Goal: Transaction & Acquisition: Purchase product/service

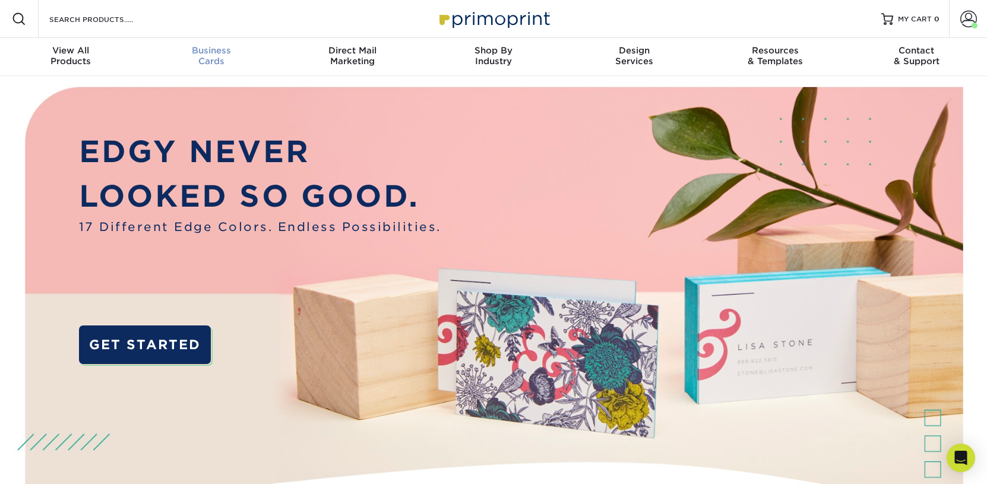
click at [220, 58] on div "Business Cards" at bounding box center [211, 55] width 141 height 21
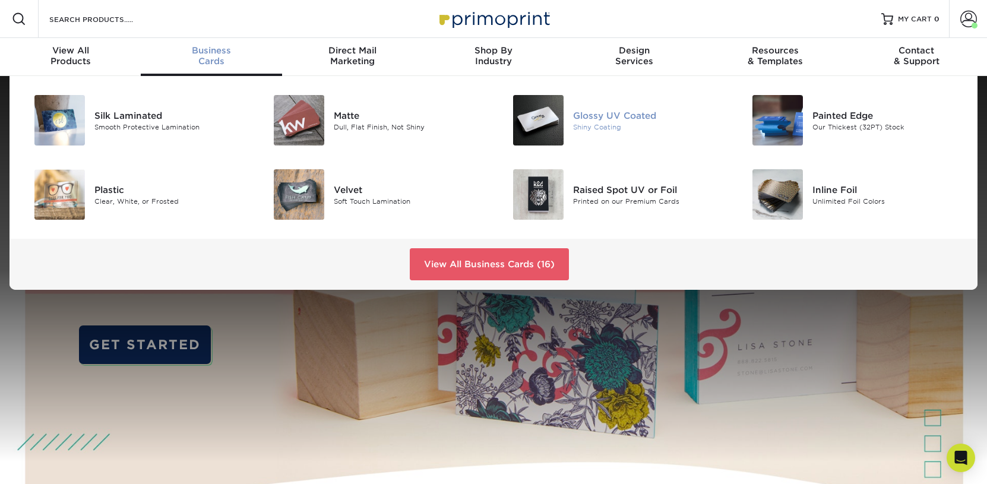
click at [532, 128] on img at bounding box center [538, 120] width 51 height 51
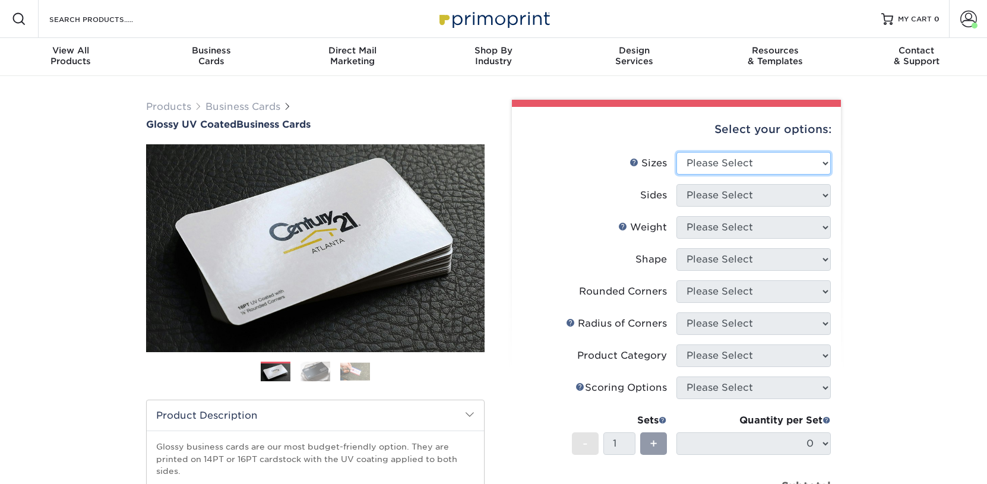
click at [677, 152] on select "Please Select 1.5" x 3.5" - Mini 1.75" x 3.5" - Mini 2" x 2" - Square 2" x 3" -…" at bounding box center [754, 163] width 154 height 23
select select "2.50x2.50"
click option "2.5" x 2.5" - Square" at bounding box center [0, 0] width 0 height 0
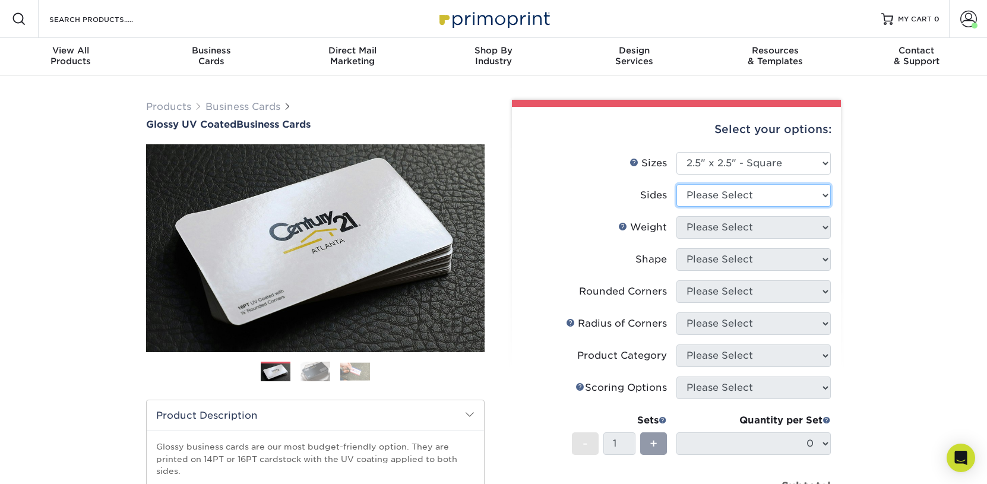
click at [677, 184] on select "Please Select Print Both Sides Print Front Only" at bounding box center [754, 195] width 154 height 23
select select "13abbda7-1d64-4f25-8bb2-c179b224825d"
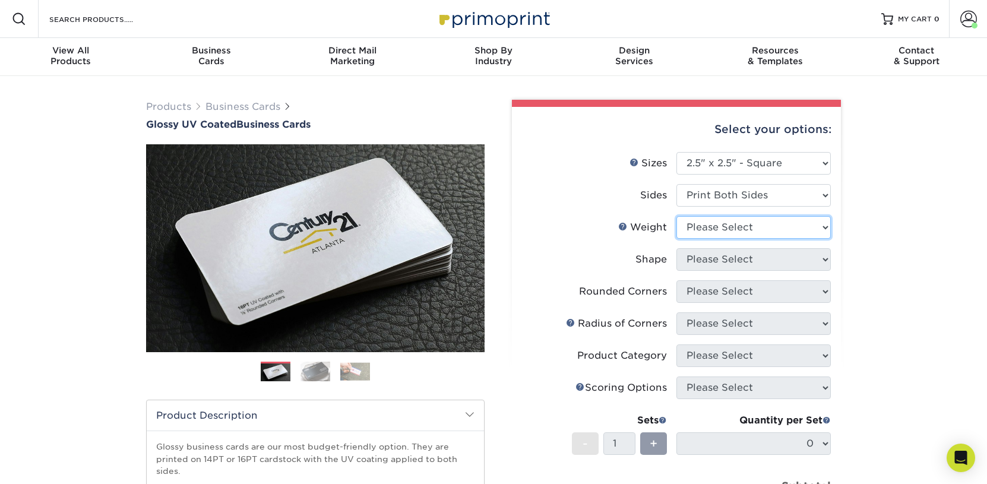
click at [677, 216] on select "Please Select 14PT 16PT" at bounding box center [754, 227] width 154 height 23
select select "16PT"
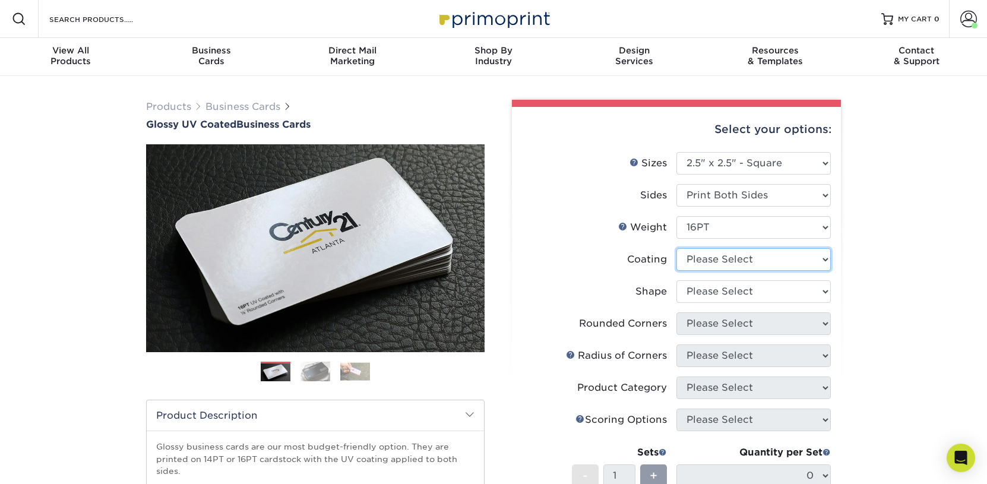
click at [677, 248] on select at bounding box center [754, 259] width 154 height 23
select select "ae367451-b2b8-45df-a344-0f05b6a12993"
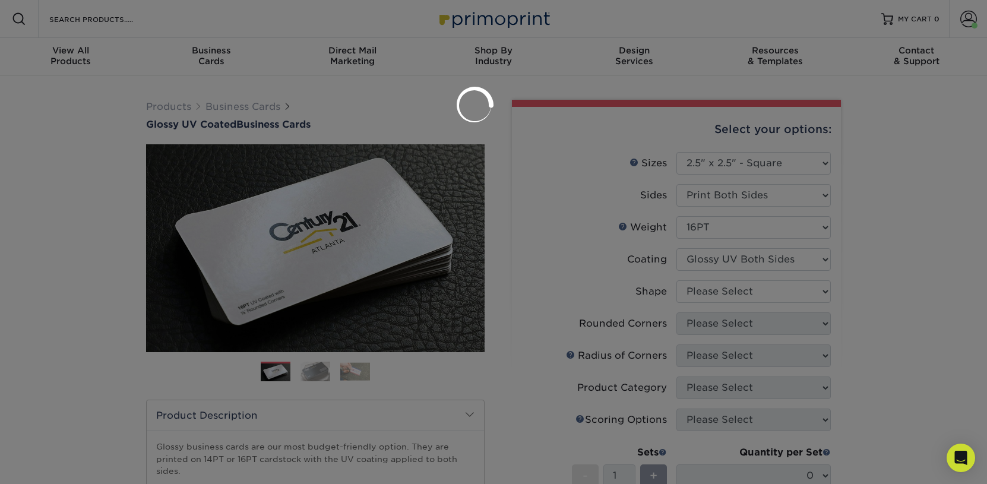
click at [708, 292] on div at bounding box center [493, 242] width 987 height 484
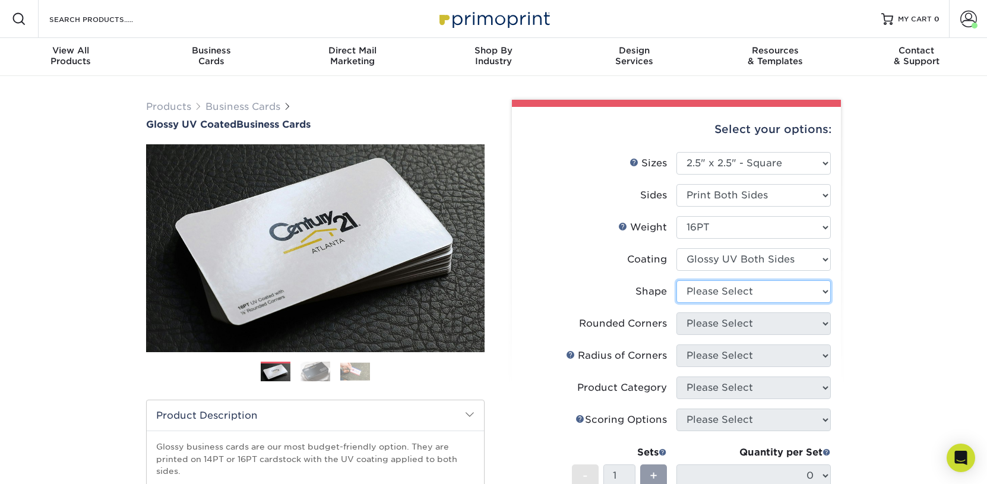
click at [677, 280] on select "Please Select Standard" at bounding box center [754, 291] width 154 height 23
select select "standard"
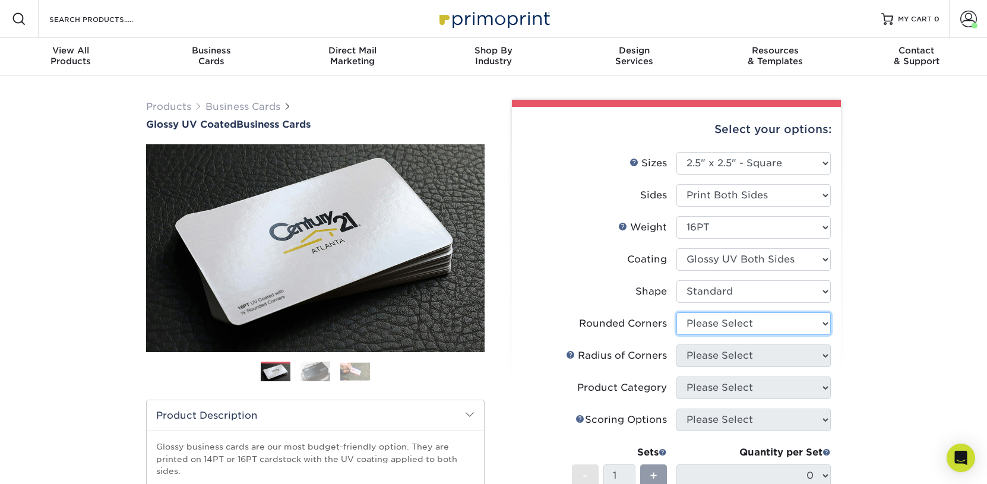
click at [677, 313] on select "Please Select Yes - Round 2 Corners Yes - Round 4 Corners No" at bounding box center [754, 324] width 154 height 23
select select "0"
click option "No" at bounding box center [0, 0] width 0 height 0
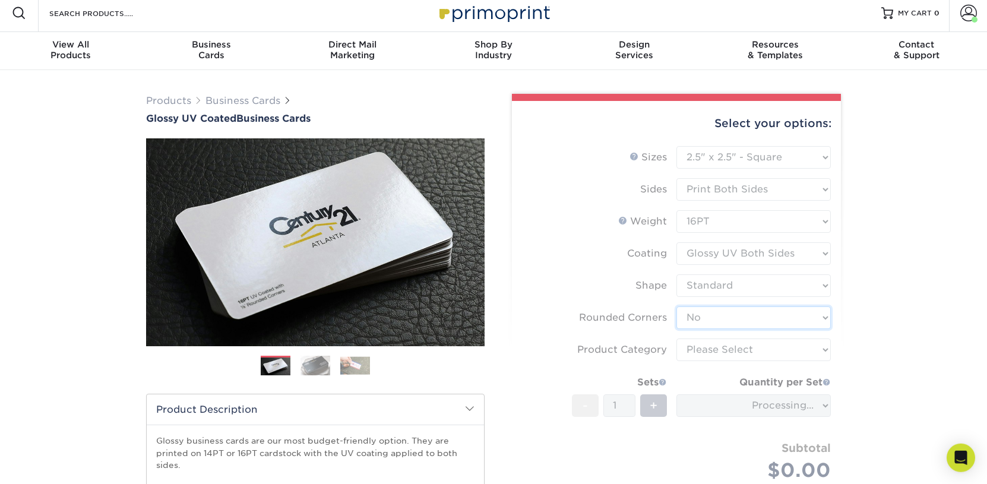
scroll to position [62, 0]
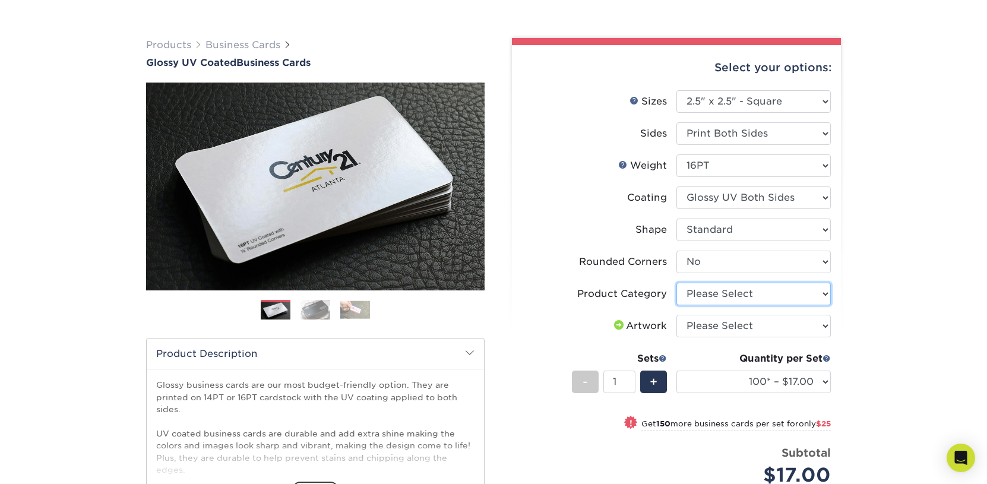
click at [677, 283] on select "Please Select Business Cards" at bounding box center [754, 294] width 154 height 23
select select "3b5148f1-0588-4f88-a218-97bcfdce65c1"
click option "Business Cards" at bounding box center [0, 0] width 0 height 0
click at [677, 315] on select "Please Select I will upload files I need a design - $100" at bounding box center [754, 326] width 154 height 23
select select "upload"
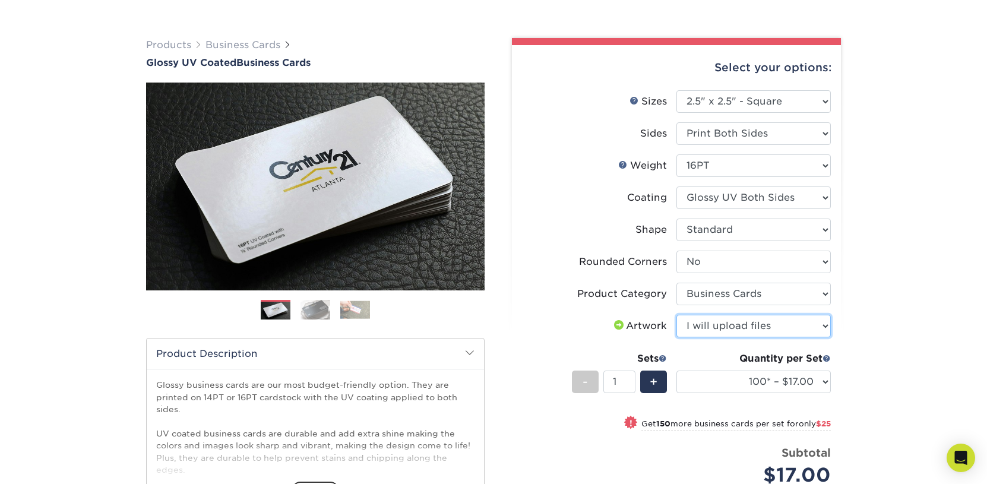
click option "I will upload files" at bounding box center [0, 0] width 0 height 0
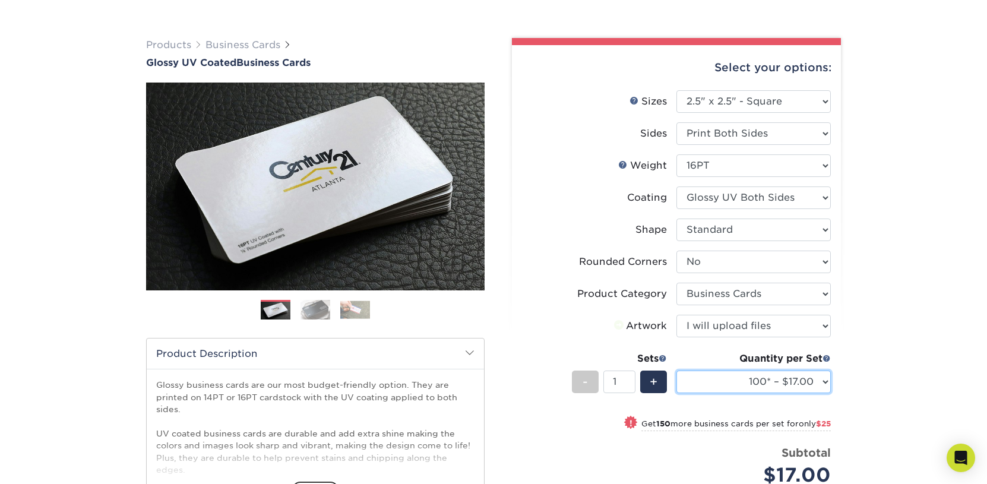
click at [677, 371] on select "100* – $17.00 250* – $42.00 500 – $84.00 1000 – $104.00 2500 – $208.00 5000 – $…" at bounding box center [754, 382] width 154 height 23
select select "1000 – $104.00"
click option "1000 – $104.00" at bounding box center [0, 0] width 0 height 0
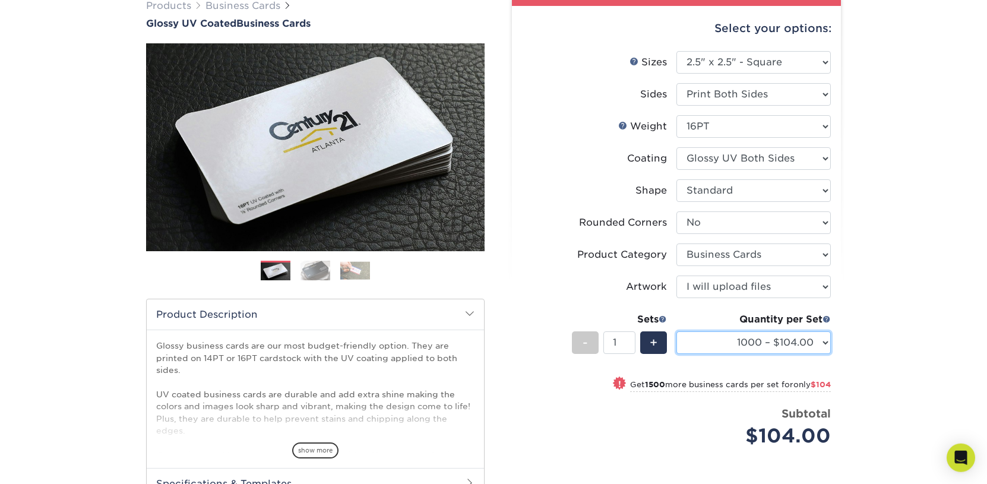
scroll to position [124, 0]
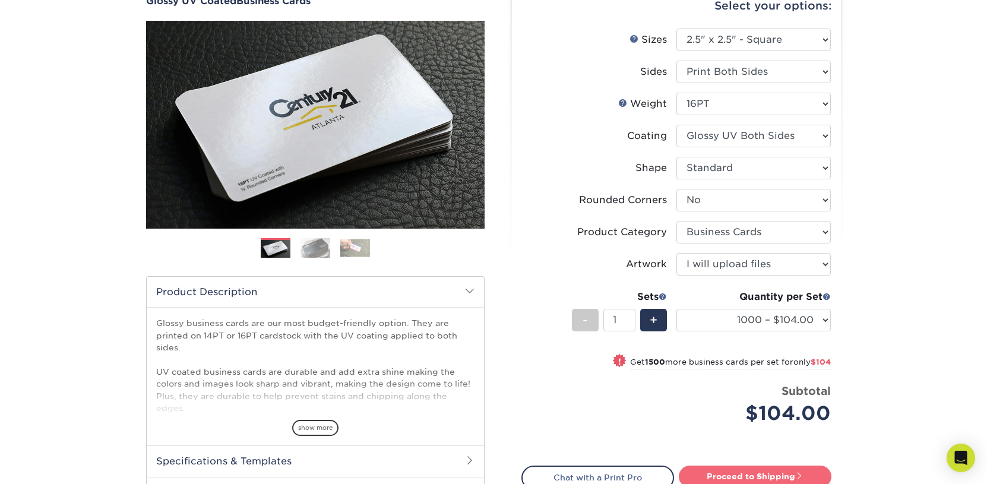
click at [760, 480] on link "Proceed to Shipping" at bounding box center [755, 476] width 153 height 21
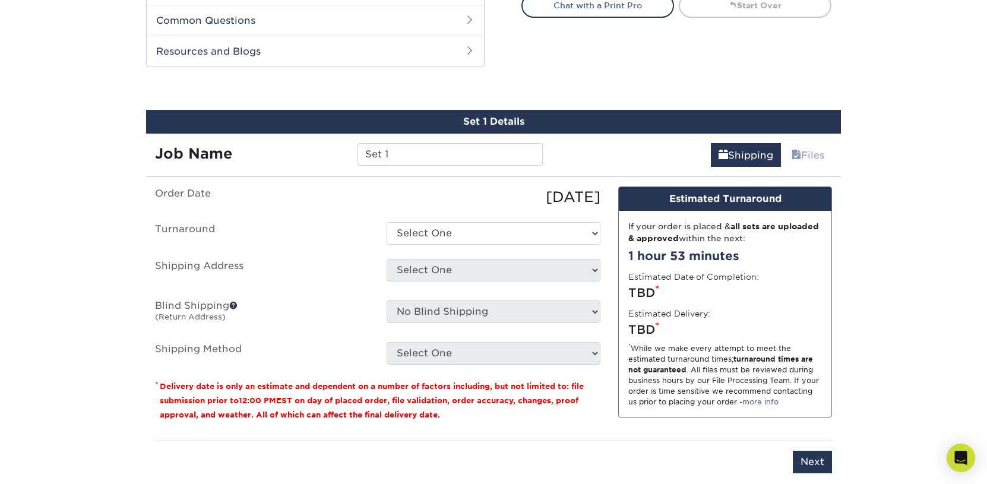
scroll to position [621, 0]
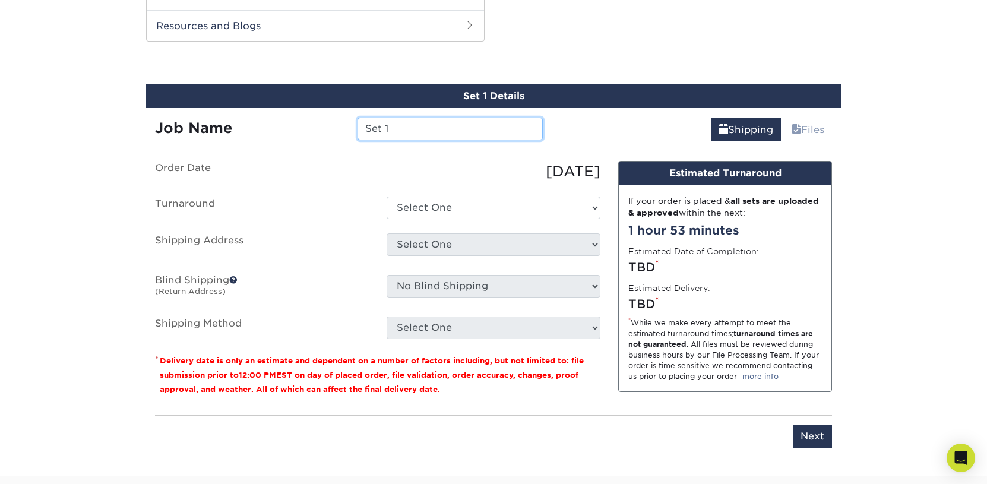
drag, startPoint x: 396, startPoint y: 130, endPoint x: 277, endPoint y: 122, distance: 119.7
click at [358, 122] on input "Set 1" at bounding box center [450, 129] width 185 height 23
click at [304, 32] on h2 "Resources and Blogs" at bounding box center [315, 25] width 337 height 31
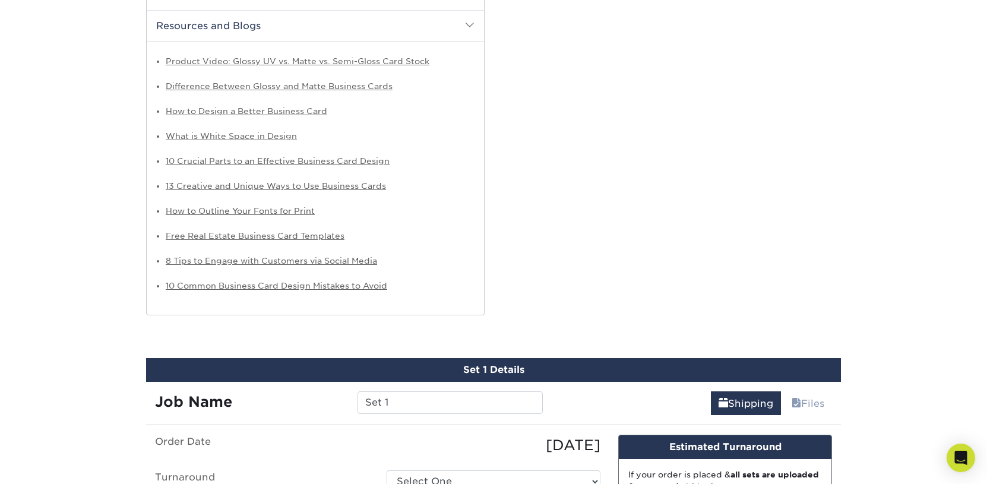
scroll to position [807, 0]
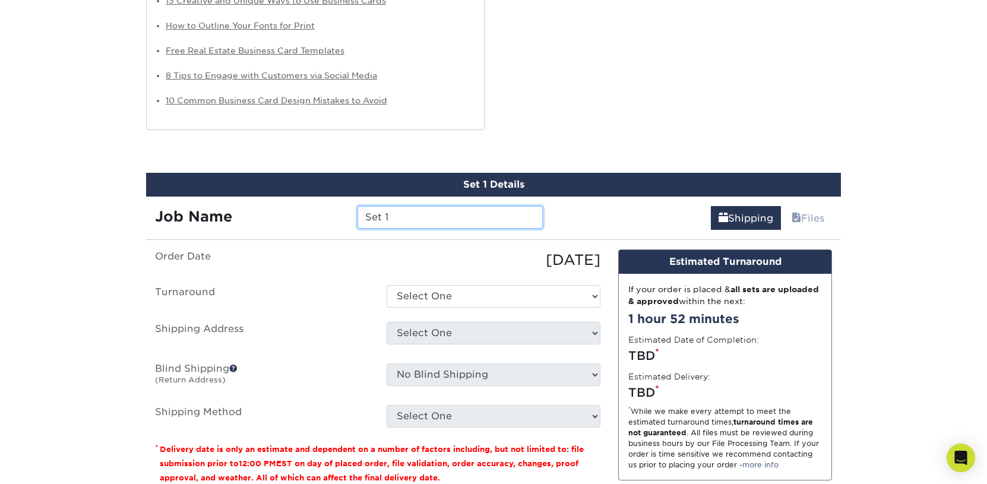
click at [358, 217] on input "Set 1" at bounding box center [450, 217] width 185 height 23
paste input "Caitlin Sweinsberger"
type input "Caitlin Sweinsberger"
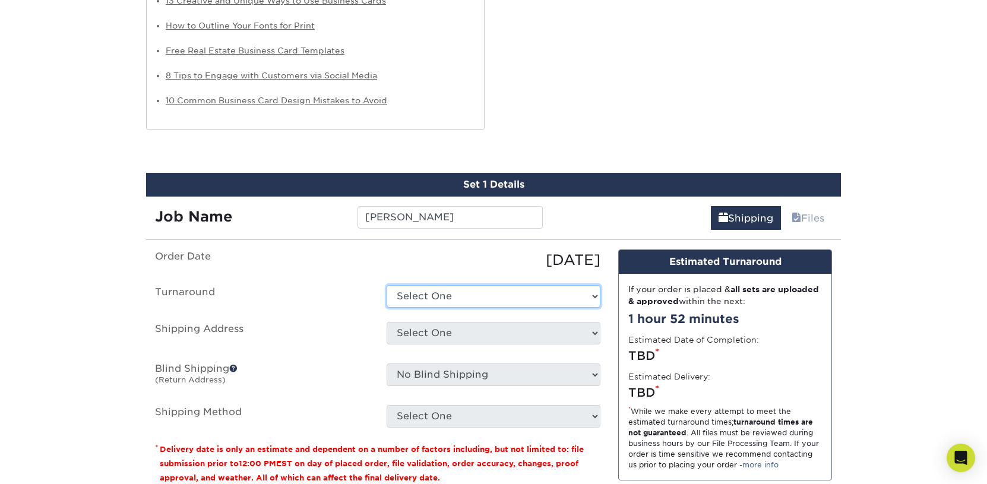
click at [387, 285] on select "Select One 2-4 Business Days 2 Day Next Business Day" at bounding box center [494, 296] width 214 height 23
select select "bddc1bc5-fec0-409e-b751-3c4df71072ba"
click option "2-4 Business Days" at bounding box center [0, 0] width 0 height 0
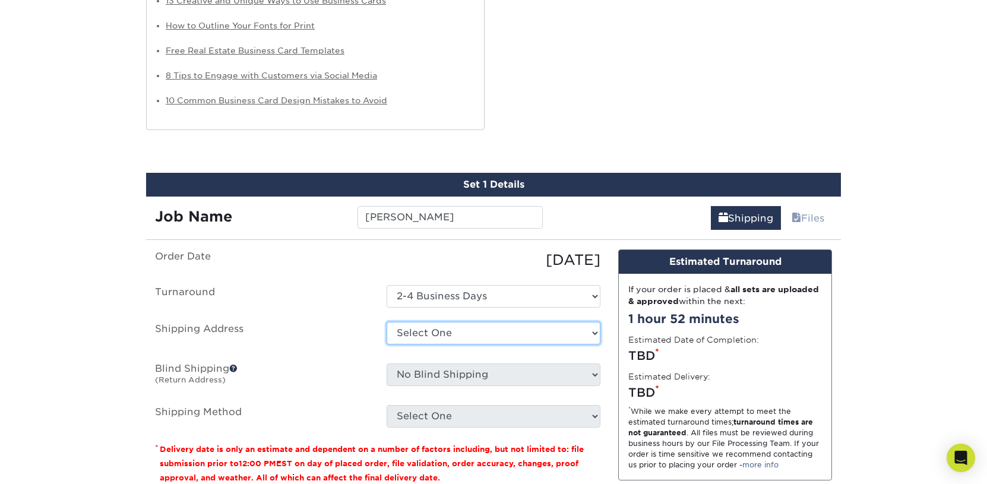
click at [387, 322] on select "Select One Lesley Melahn Alyssa Wooley Smith Ana Furtunato Andrew Daniels Andre…" at bounding box center [494, 333] width 214 height 23
select select "284933"
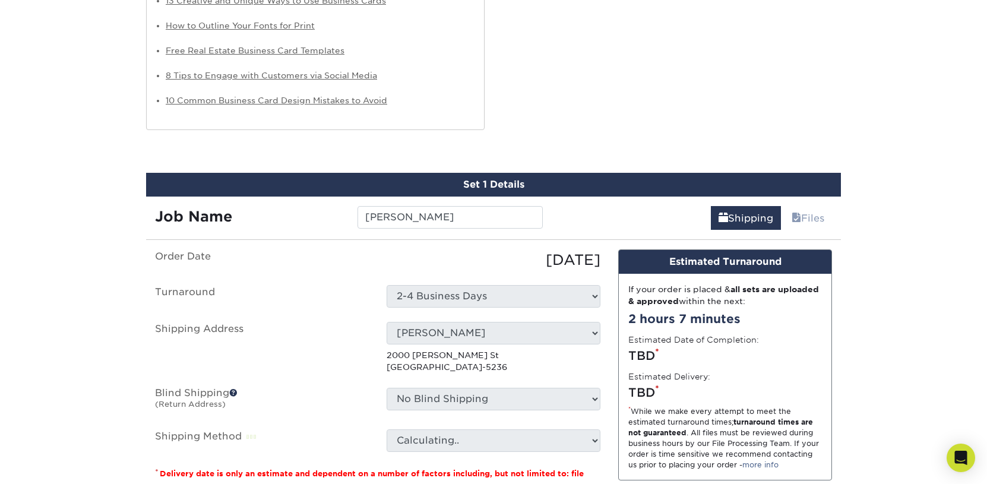
scroll to position [930, 0]
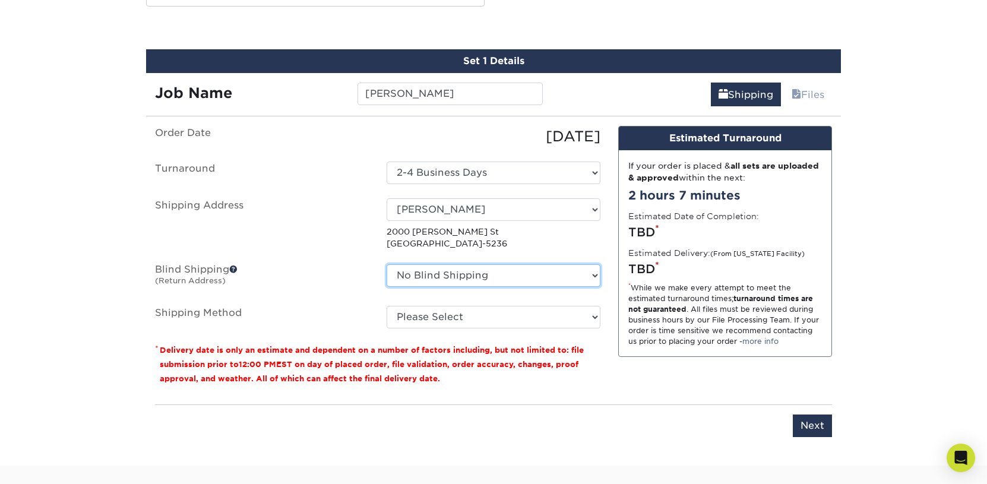
click at [387, 264] on select "No Blind Shipping Lesley Melahn Alyssa Wooley Smith Ana Furtunato Andrew Daniel…" at bounding box center [494, 275] width 214 height 23
select select "146394"
click option "Jessica Blind Shipping" at bounding box center [0, 0] width 0 height 0
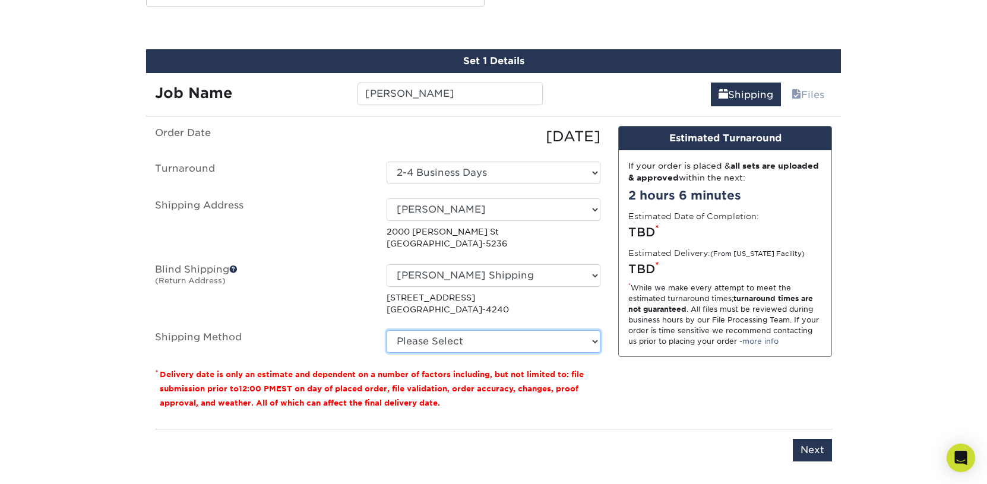
click at [387, 330] on select "Please Select Ground Shipping (+$8.96) 3 Day Shipping Service (+$15.36) 2 Day A…" at bounding box center [494, 341] width 214 height 23
select select "03"
click option "Ground Shipping (+$8.96)" at bounding box center [0, 0] width 0 height 0
click at [387, 330] on select "Please Select Ground Shipping (+$8.96) 3 Day Shipping Service (+$15.36) 2 Day A…" at bounding box center [494, 341] width 214 height 23
click at [435, 339] on select "Please Select Ground Shipping (+$8.96) 3 Day Shipping Service (+$15.36) 2 Day A…" at bounding box center [494, 341] width 214 height 23
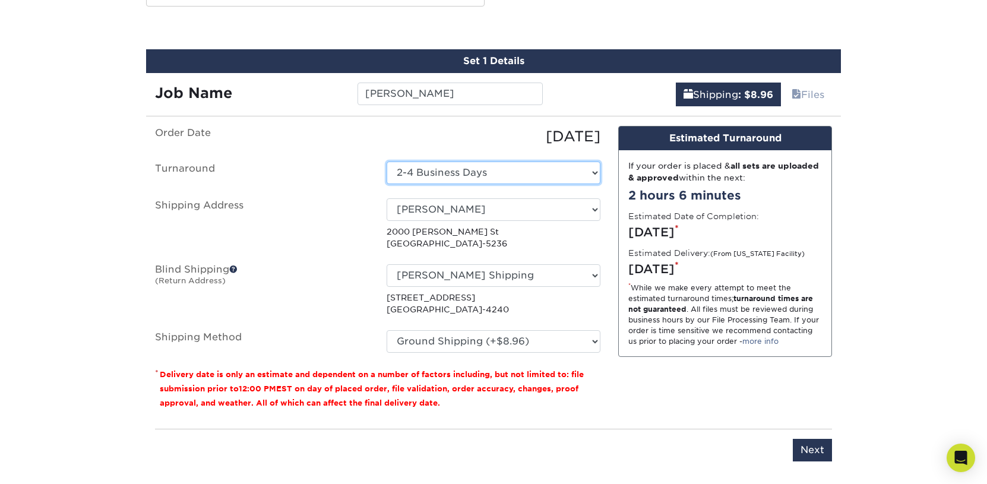
click at [387, 162] on select "Select One 2-4 Business Days 2 Day Next Business Day" at bounding box center [494, 173] width 214 height 23
select select "198f929f-f3df-4370-9dc2-79f5a8498499"
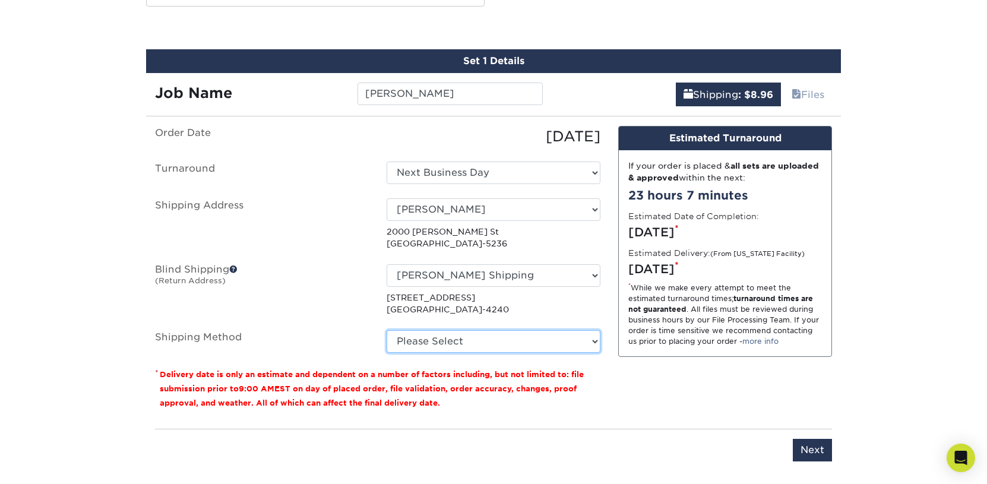
click at [387, 330] on select "Please Select Ground Shipping (+$8.96) 3 Day Shipping Service (+$15.36) 2 Day A…" at bounding box center [494, 341] width 214 height 23
select select "03"
click option "Ground Shipping (+$8.96)" at bounding box center [0, 0] width 0 height 0
click at [801, 450] on input "Next" at bounding box center [812, 450] width 39 height 23
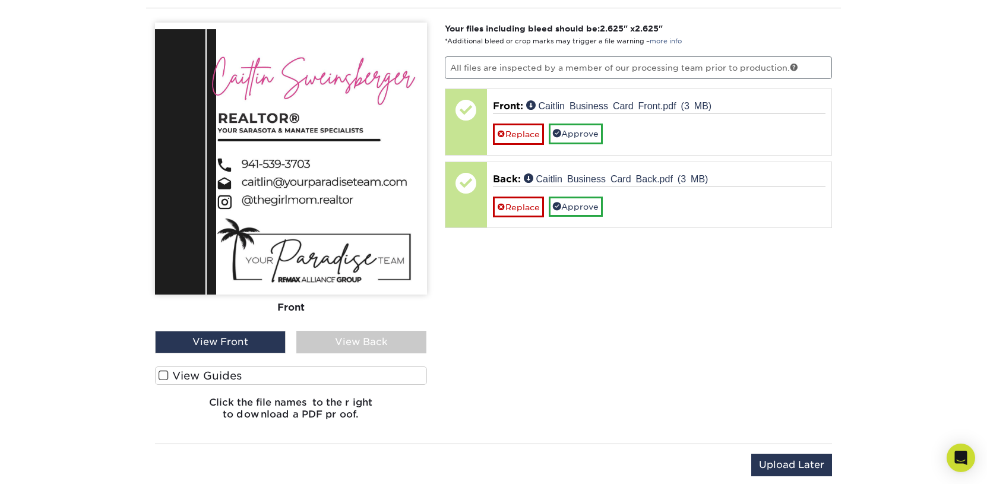
scroll to position [1054, 0]
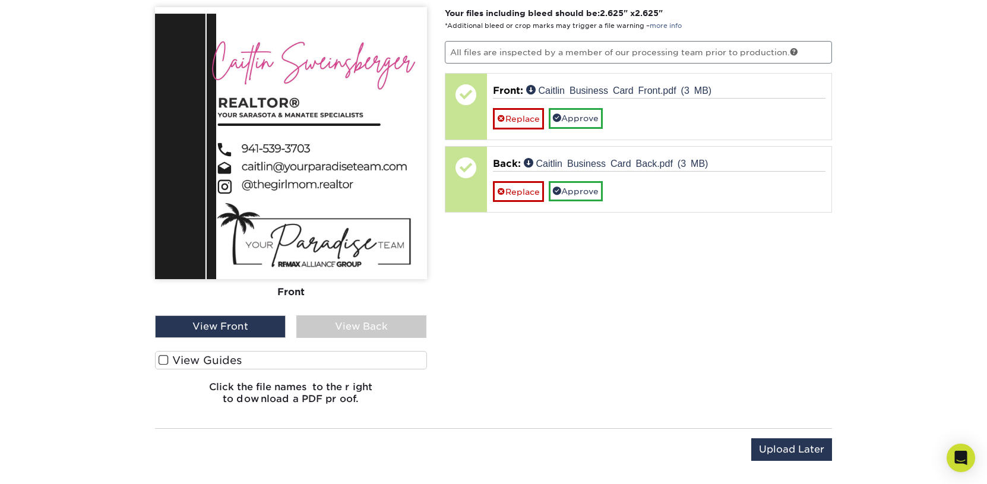
click at [225, 359] on label "View Guides" at bounding box center [291, 360] width 272 height 18
click at [0, 0] on input "View Guides" at bounding box center [0, 0] width 0 height 0
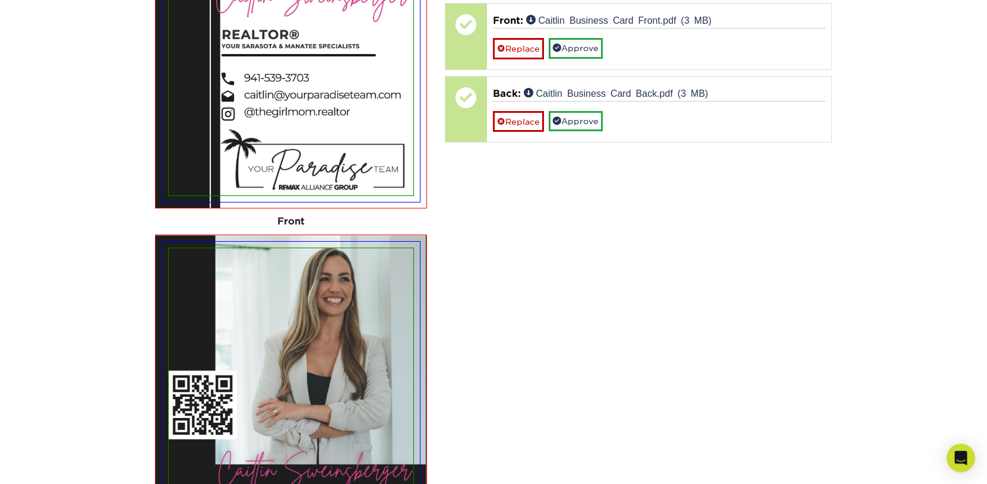
scroll to position [1178, 0]
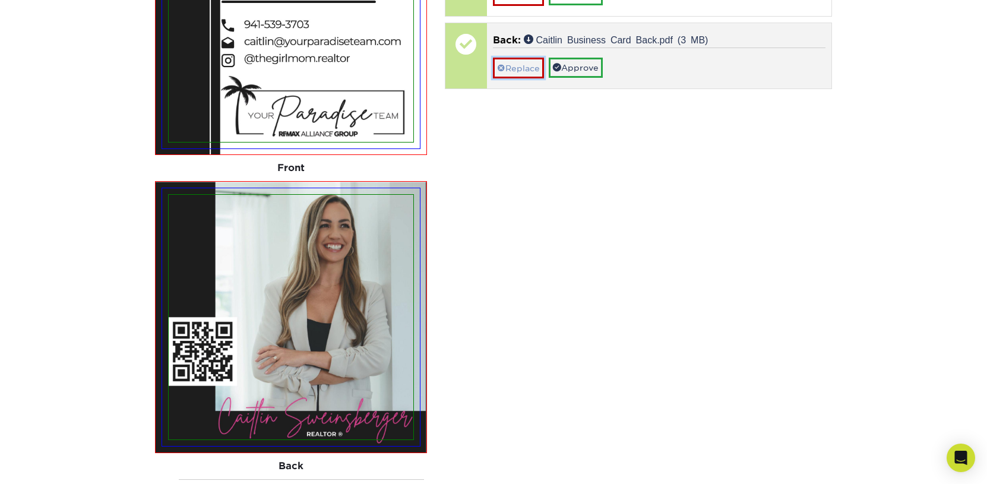
click at [528, 68] on link "Replace" at bounding box center [518, 68] width 51 height 21
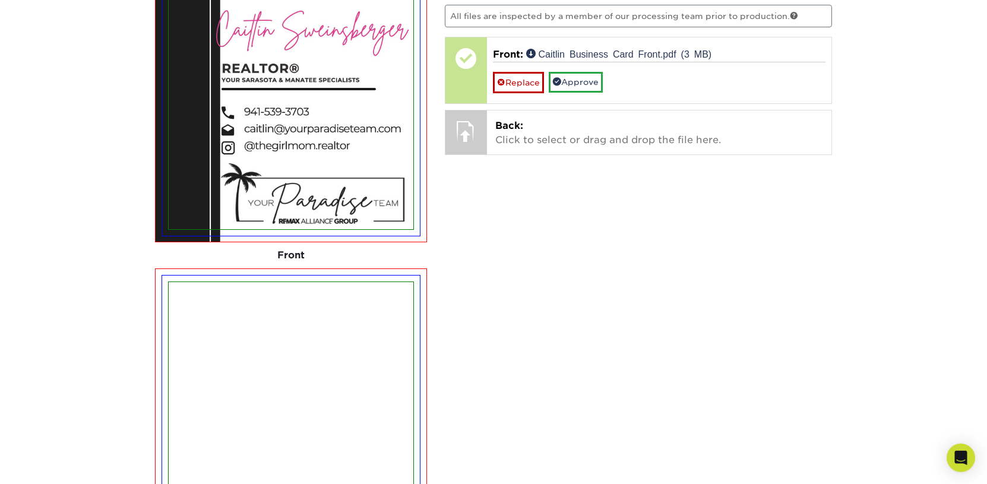
scroll to position [1054, 0]
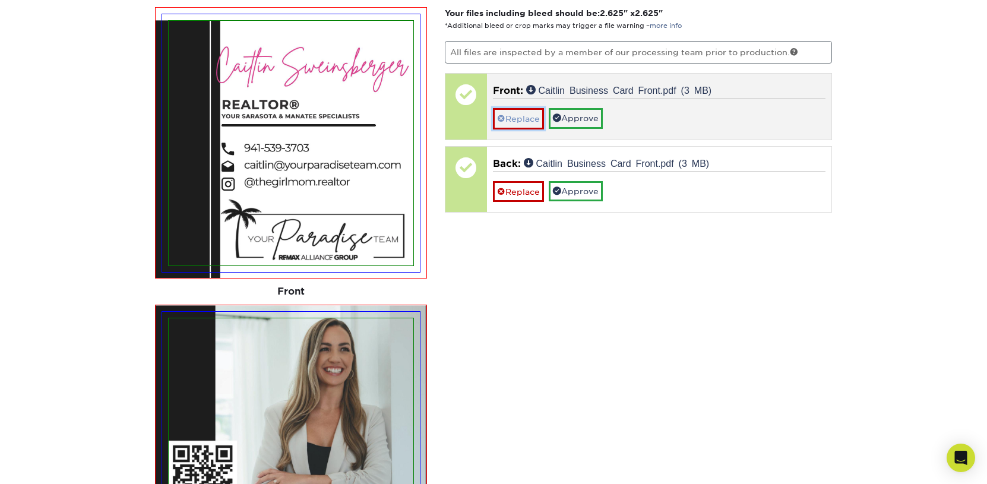
click at [522, 112] on link "Replace" at bounding box center [518, 118] width 51 height 21
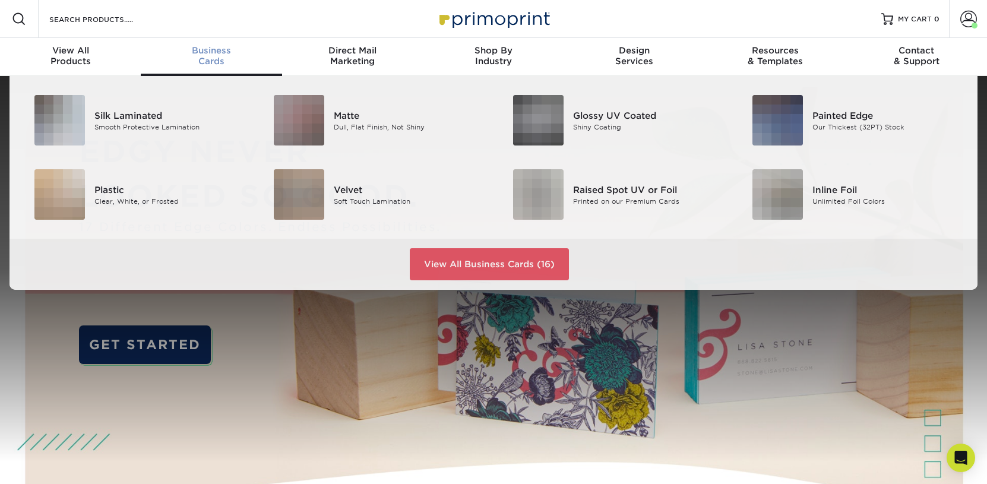
click at [216, 52] on span "Business" at bounding box center [211, 50] width 141 height 11
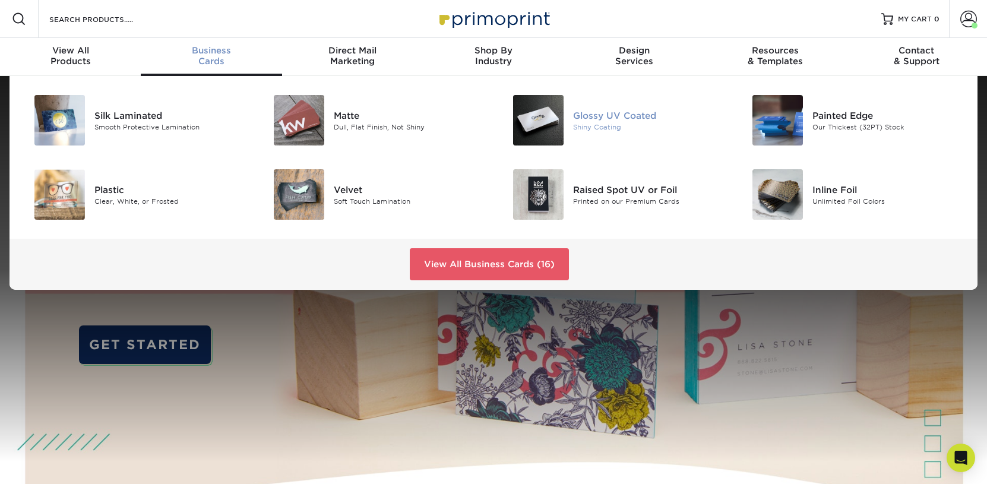
click at [576, 111] on div "Glossy UV Coated" at bounding box center [648, 115] width 151 height 13
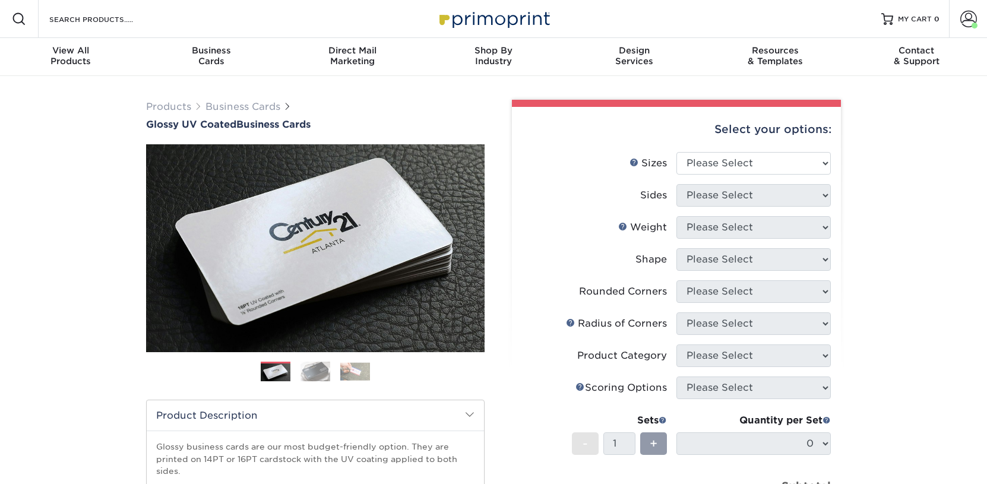
click at [743, 161] on li "Sizes Help Sizes Please Select 1.5" x 3.5" - Mini 1.75" x 3.5" - Mini 2" x 2" -…" at bounding box center [676, 168] width 309 height 32
click at [677, 152] on select "Please Select 1.5" x 3.5" - Mini 1.75" x 3.5" - Mini 2" x 2" - Square 2" x 3" -…" at bounding box center [754, 163] width 154 height 23
select select "2.00x3.50"
click option "2" x 3.5" - Standard" at bounding box center [0, 0] width 0 height 0
click at [677, 184] on select "Please Select Print Both Sides Print Front Only" at bounding box center [754, 195] width 154 height 23
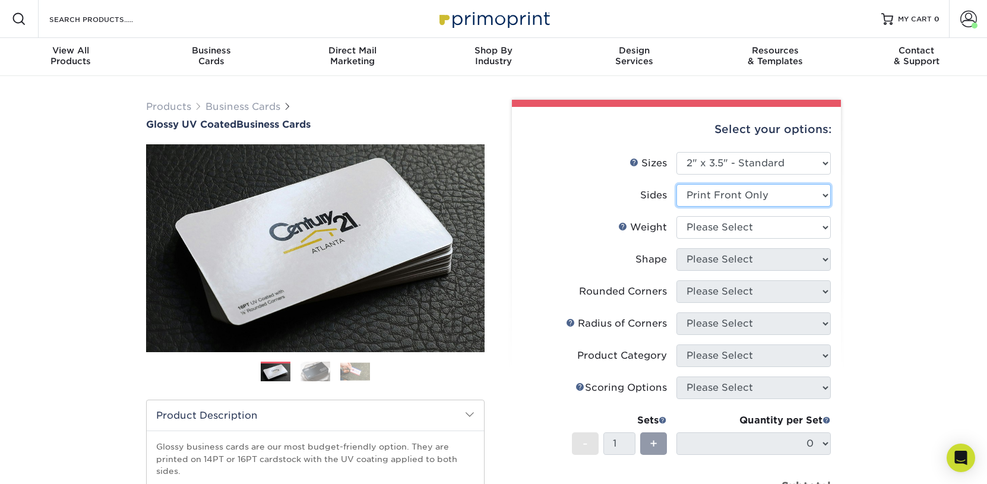
click at [677, 184] on select "Please Select Print Both Sides Print Front Only" at bounding box center [754, 195] width 154 height 23
select select "13abbda7-1d64-4f25-8bb2-c179b224825d"
click at [677, 216] on select "Please Select 16PT 14PT" at bounding box center [754, 227] width 154 height 23
select select "16PT"
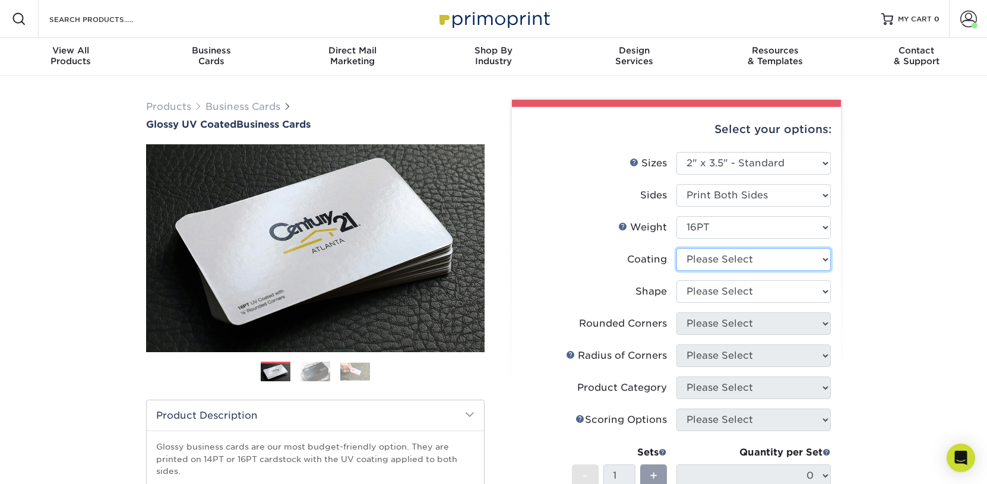
click at [677, 248] on select at bounding box center [754, 259] width 154 height 23
select select "ae367451-b2b8-45df-a344-0f05b6a12993"
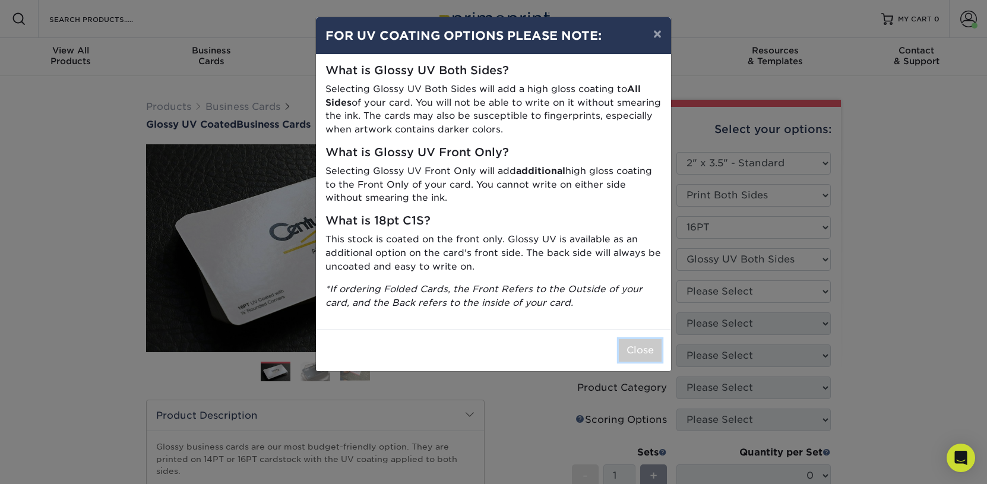
drag, startPoint x: 647, startPoint y: 345, endPoint x: 657, endPoint y: 342, distance: 10.2
click at [647, 346] on button "Close" at bounding box center [640, 350] width 43 height 23
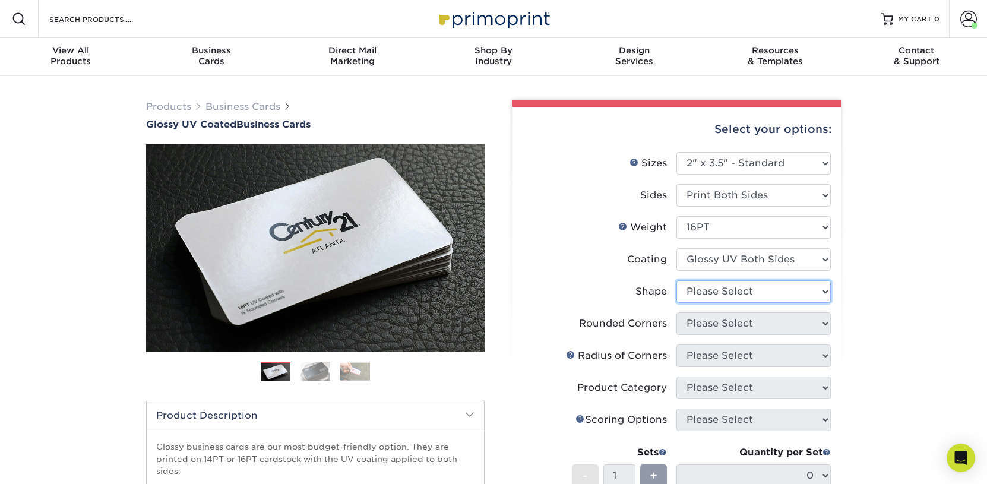
click at [677, 280] on select "Please Select Standard Oval" at bounding box center [754, 291] width 154 height 23
select select "standard"
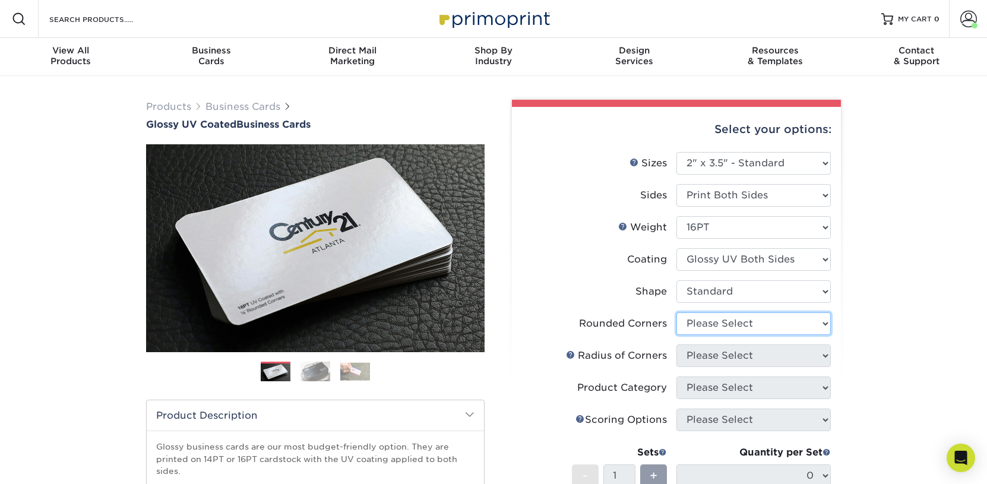
click at [677, 313] on select "Please Select Yes - Round 2 Corners Yes - Round 4 Corners No" at bounding box center [754, 324] width 154 height 23
select select "0"
click option "No" at bounding box center [0, 0] width 0 height 0
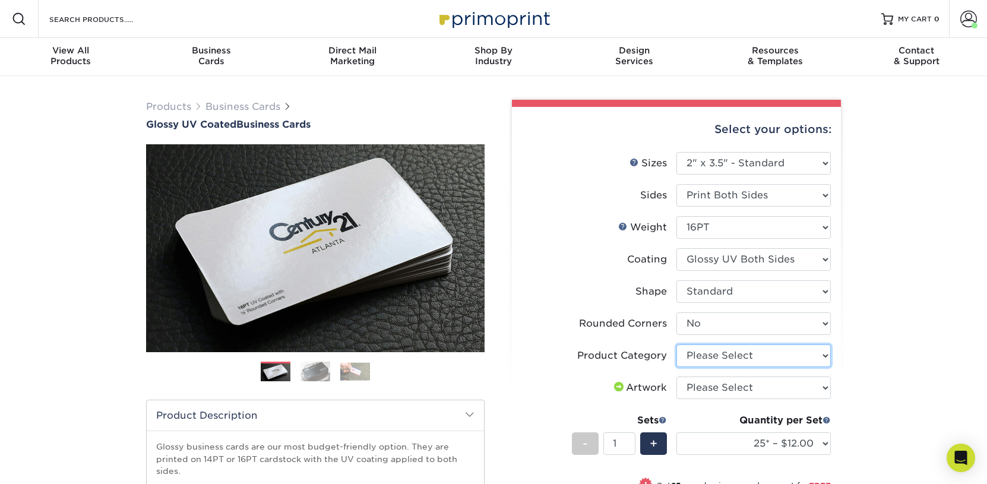
click at [677, 345] on select "Please Select Business Cards" at bounding box center [754, 356] width 154 height 23
select select "3b5148f1-0588-4f88-a218-97bcfdce65c1"
click option "Business Cards" at bounding box center [0, 0] width 0 height 0
click at [677, 377] on select "Please Select I will upload files I need a design - $100" at bounding box center [754, 388] width 154 height 23
select select "upload"
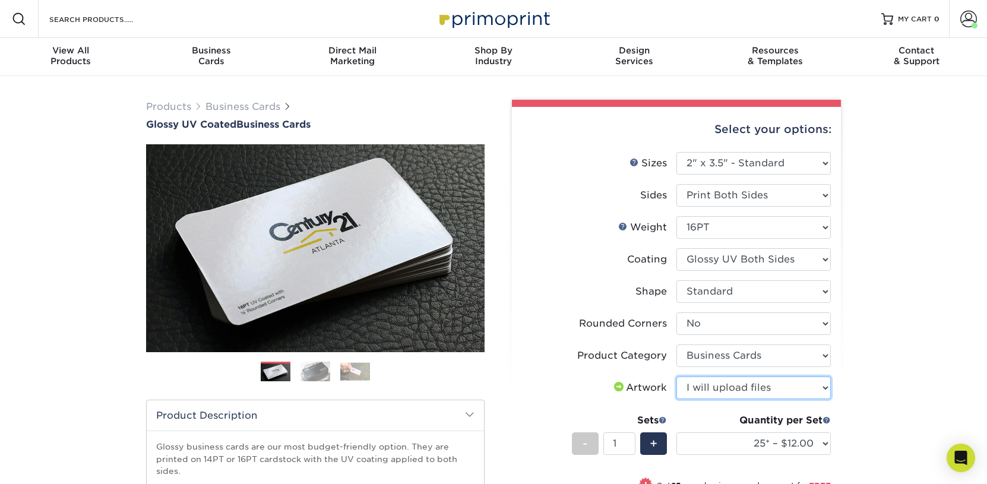
click option "I will upload files" at bounding box center [0, 0] width 0 height 0
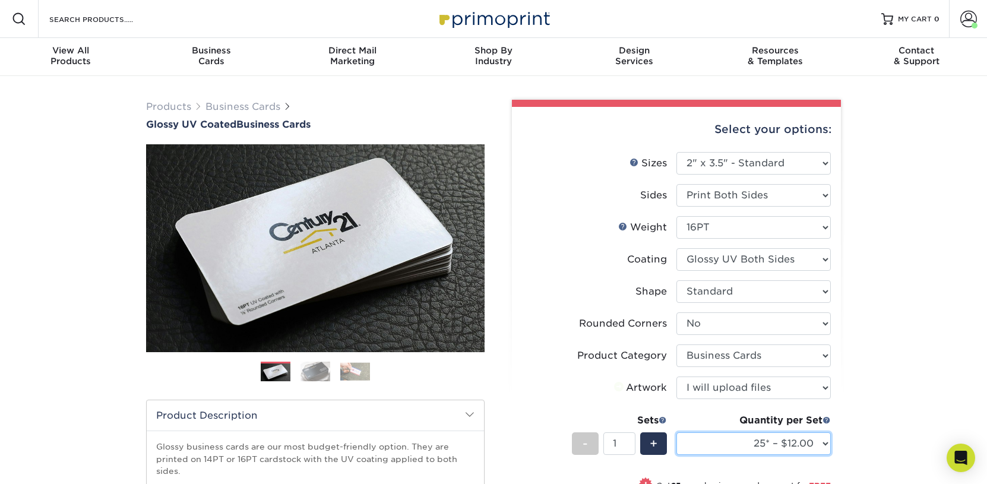
click at [677, 433] on select "25* – $12.00 50* – $12.00 100* – $12.00 250* – $21.00 500 – $42.00 1000 – $53.0…" at bounding box center [754, 444] width 154 height 23
select select "1000 – $53.00"
click option "1000 – $53.00" at bounding box center [0, 0] width 0 height 0
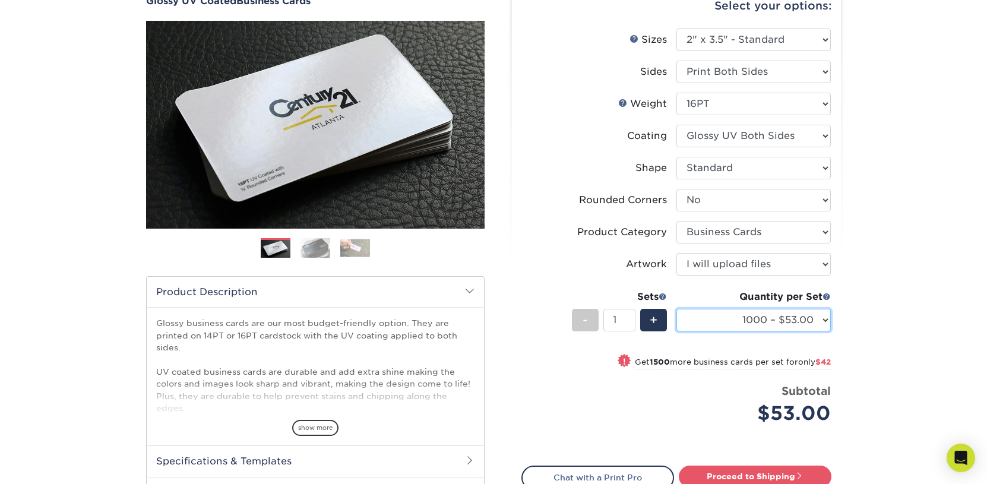
scroll to position [247, 0]
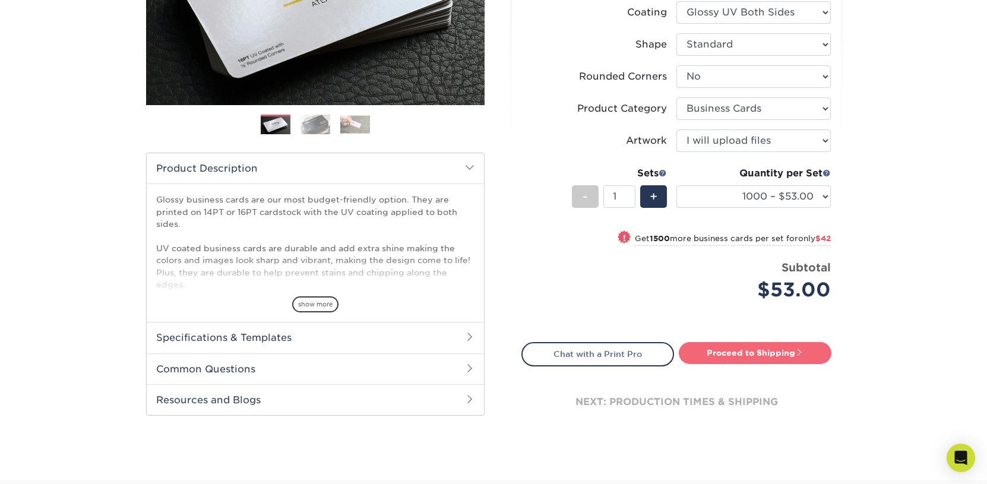
click at [774, 351] on link "Proceed to Shipping" at bounding box center [755, 352] width 153 height 21
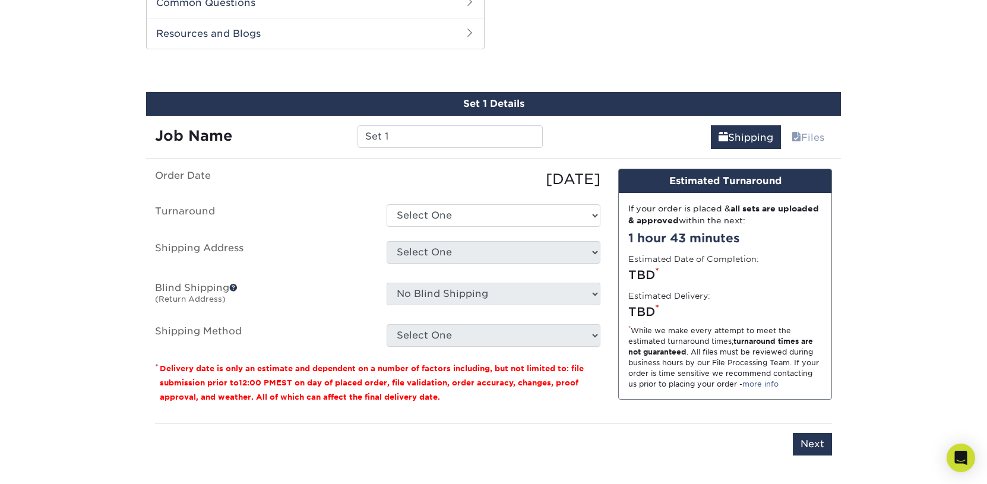
scroll to position [621, 0]
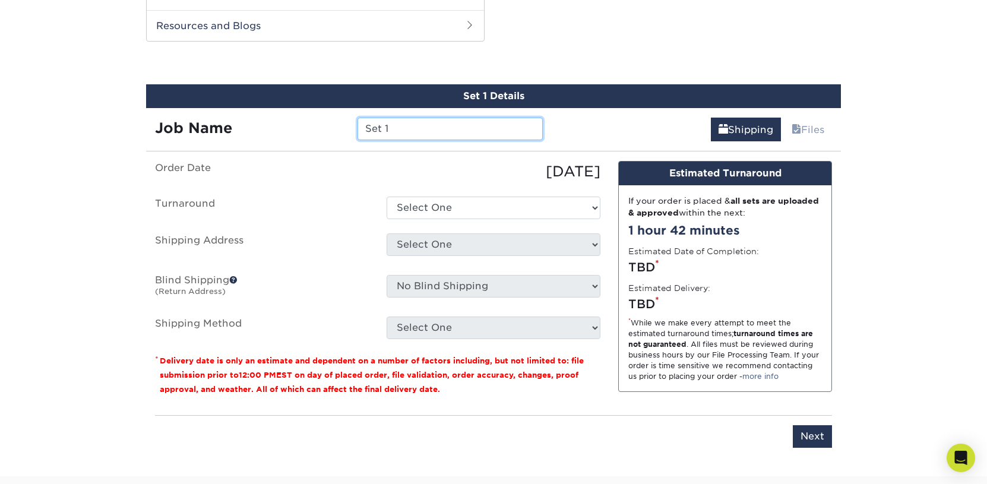
drag, startPoint x: 441, startPoint y: 118, endPoint x: 337, endPoint y: 125, distance: 103.6
click at [358, 125] on input "Set 1" at bounding box center [450, 129] width 185 height 23
click at [331, 124] on div "Job Name" at bounding box center [247, 129] width 203 height 23
drag, startPoint x: 416, startPoint y: 127, endPoint x: 324, endPoint y: 119, distance: 93.0
click at [358, 119] on input "Set 1" at bounding box center [450, 129] width 185 height 23
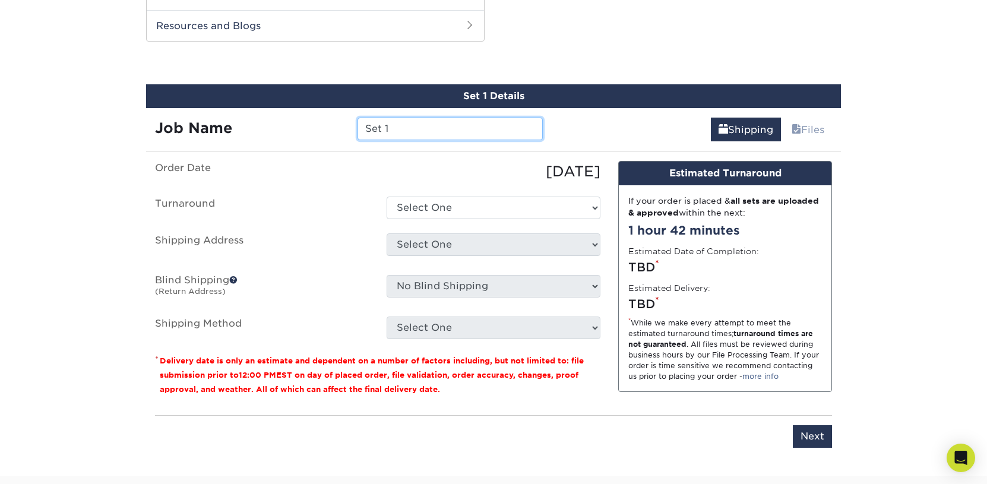
paste input "Caitlin Sweinsberger"
type input "Caitlin Sweinsberger"
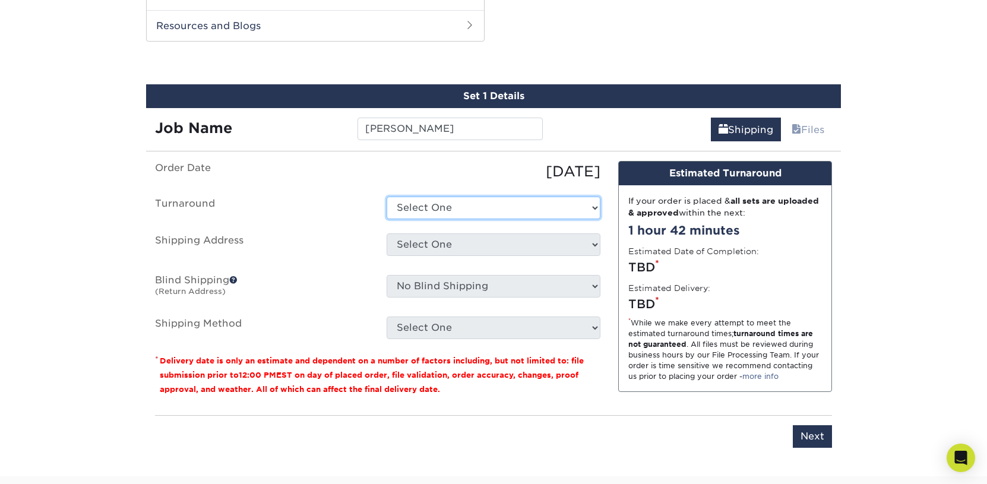
click at [387, 197] on select "Select One 2-4 Business Days 2 Day Next Business Day" at bounding box center [494, 208] width 214 height 23
select select "a4b988fe-bf75-4c9d-ab09-3724192d9116"
click option "Next Business Day" at bounding box center [0, 0] width 0 height 0
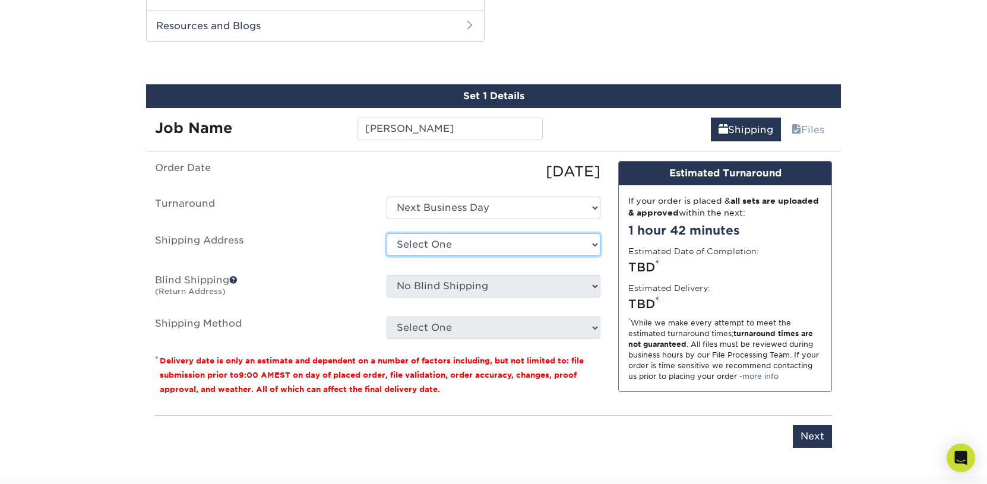
click at [387, 233] on select "Select One Lesley Melahn Alyssa Wooley Smith Ana Furtunato Andrew Daniels Andre…" at bounding box center [494, 244] width 214 height 23
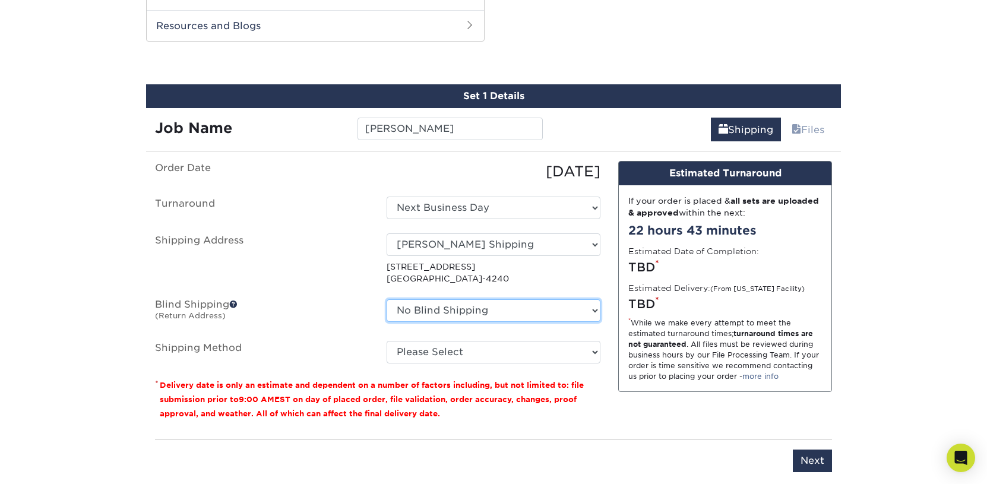
click at [387, 299] on select "No Blind Shipping Lesley Melahn Alyssa Wooley Smith Ana Furtunato Andrew Daniel…" at bounding box center [494, 310] width 214 height 23
click at [364, 220] on ul "Order Date 08/12/2025 Turnaround Select One 2-4 Business Days 2 Day Next Busine…" at bounding box center [378, 262] width 446 height 203
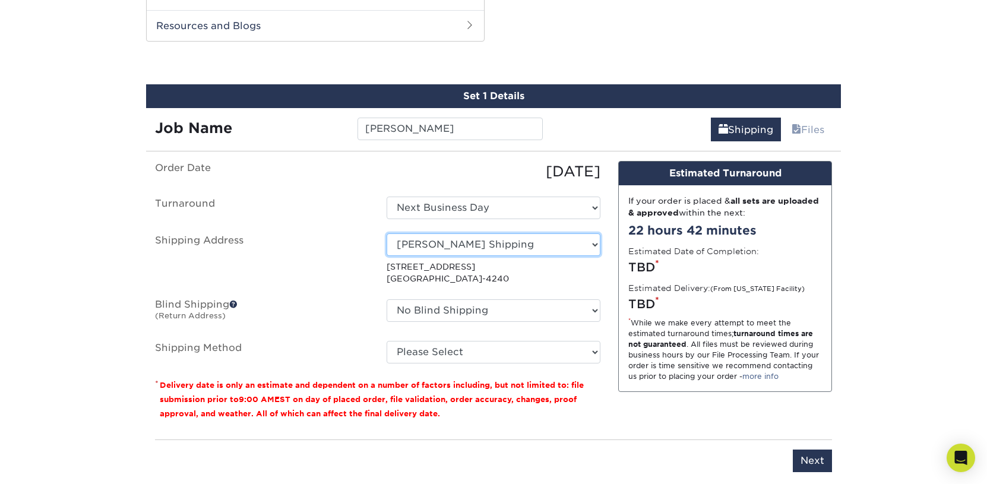
click at [387, 233] on select "Select One Lesley Melahn Alyssa Wooley Smith Ana Furtunato Andrew Daniels Andre…" at bounding box center [494, 244] width 214 height 23
click at [457, 241] on select "Select One Lesley Melahn Alyssa Wooley Smith Ana Furtunato Andrew Daniels Andre…" at bounding box center [494, 244] width 214 height 23
click at [387, 233] on select "Select One Lesley Melahn Alyssa Wooley Smith Ana Furtunato Andrew Daniels Andre…" at bounding box center [494, 244] width 214 height 23
select select "284933"
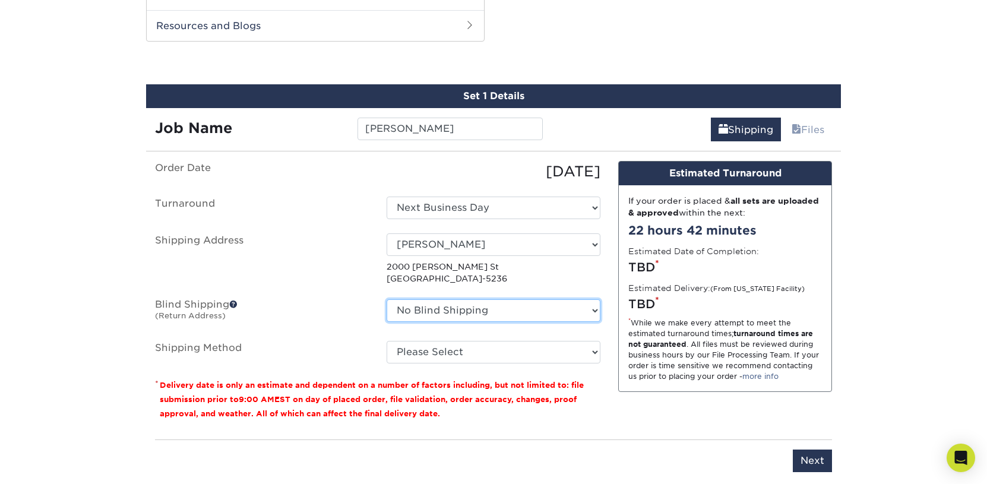
click at [387, 299] on select "No Blind Shipping Lesley Melahn Alyssa Wooley Smith Ana Furtunato Andrew Daniel…" at bounding box center [494, 310] width 214 height 23
select select "146394"
click option "Jessica Blind Shipping" at bounding box center [0, 0] width 0 height 0
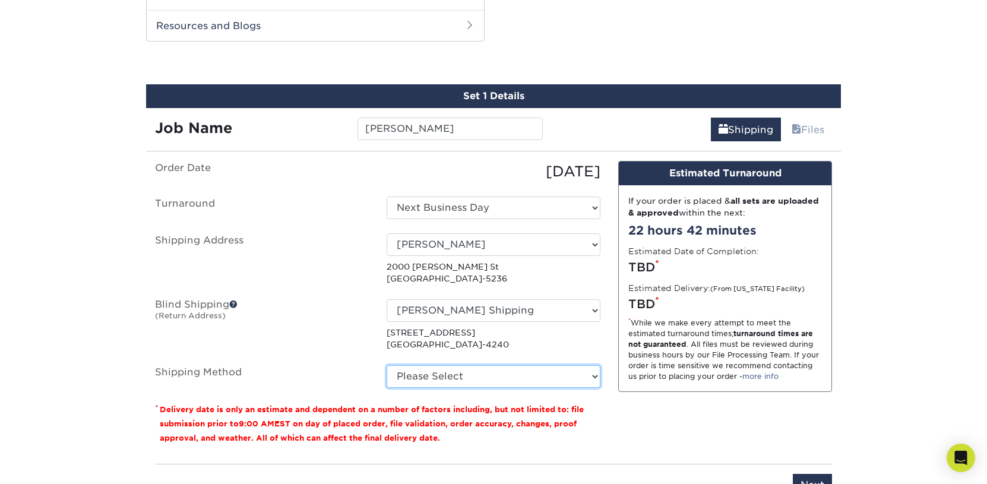
click at [387, 365] on select "Please Select Ground Shipping (+$8.96) 3 Day Shipping Service (+$15.36) 2 Day A…" at bounding box center [494, 376] width 214 height 23
select select "03"
click option "Ground Shipping (+$8.96)" at bounding box center [0, 0] width 0 height 0
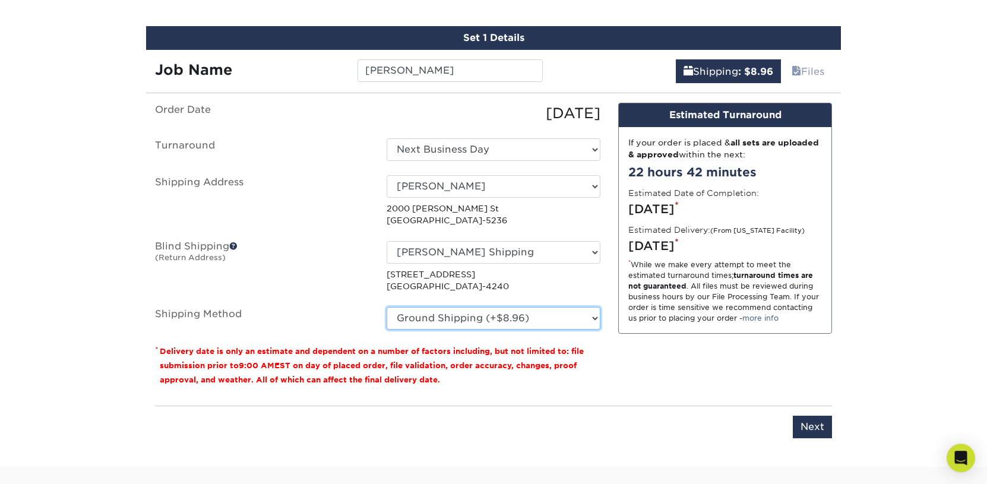
scroll to position [683, 0]
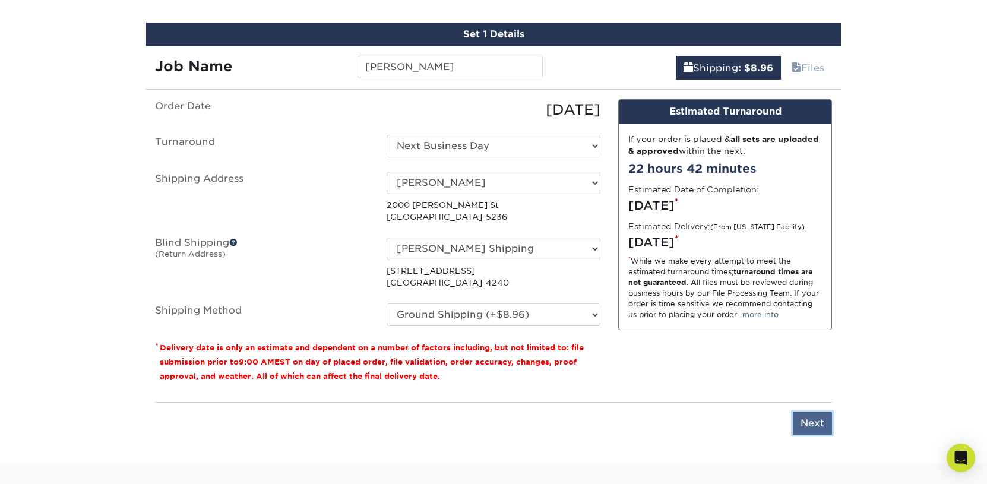
click at [819, 424] on input "Next" at bounding box center [812, 423] width 39 height 23
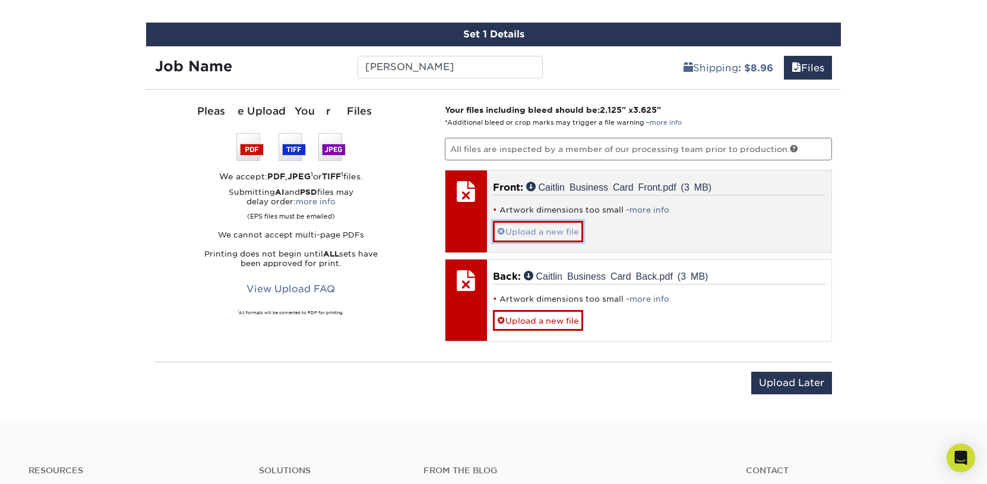
click at [567, 230] on link "Upload a new file" at bounding box center [538, 231] width 90 height 21
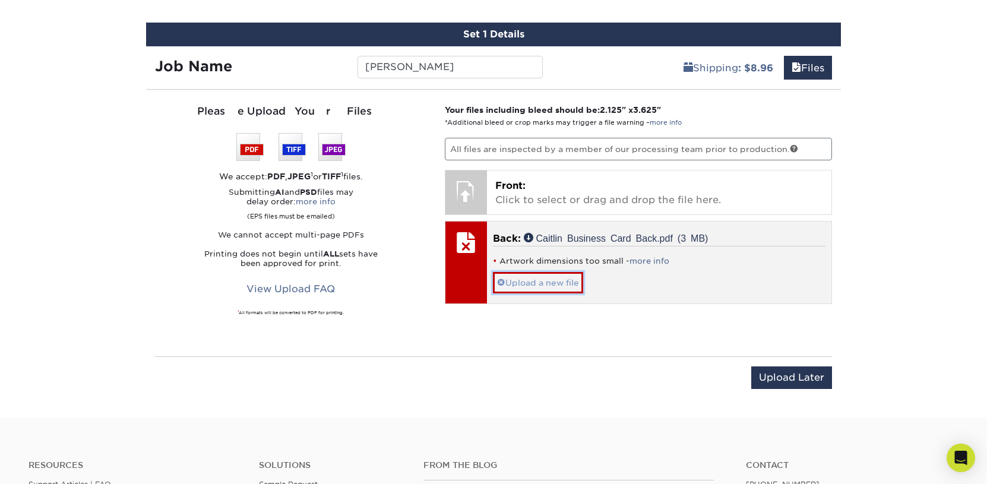
click at [548, 273] on link "Upload a new file" at bounding box center [538, 282] width 90 height 21
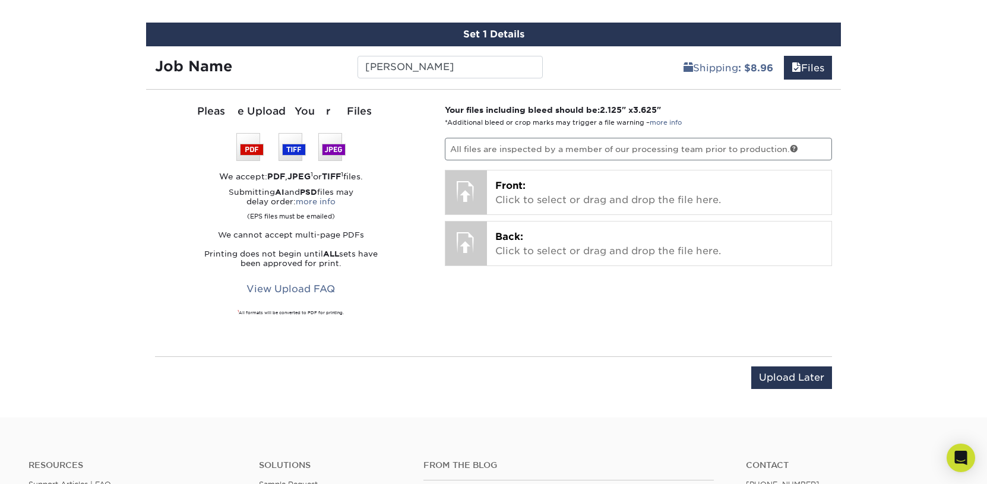
click at [576, 60] on div "Shipping : $8.96 Files" at bounding box center [697, 62] width 290 height 33
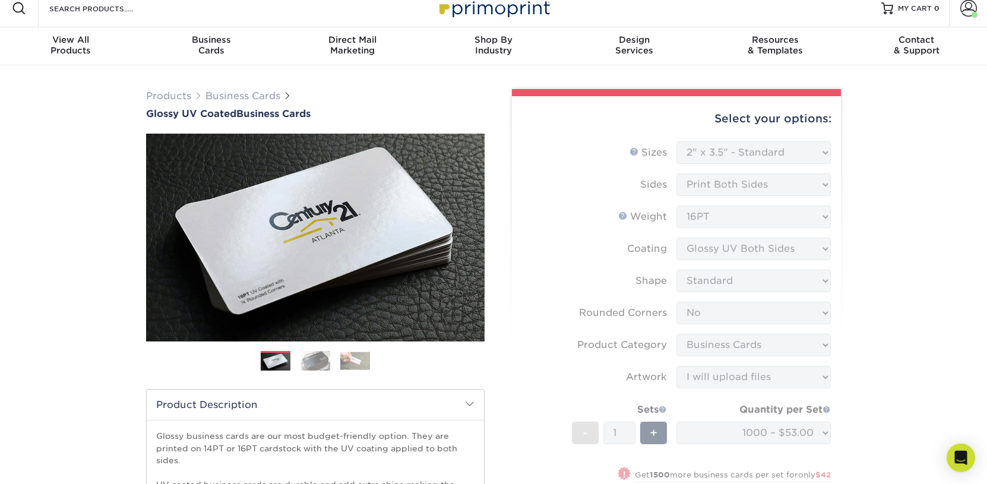
scroll to position [0, 0]
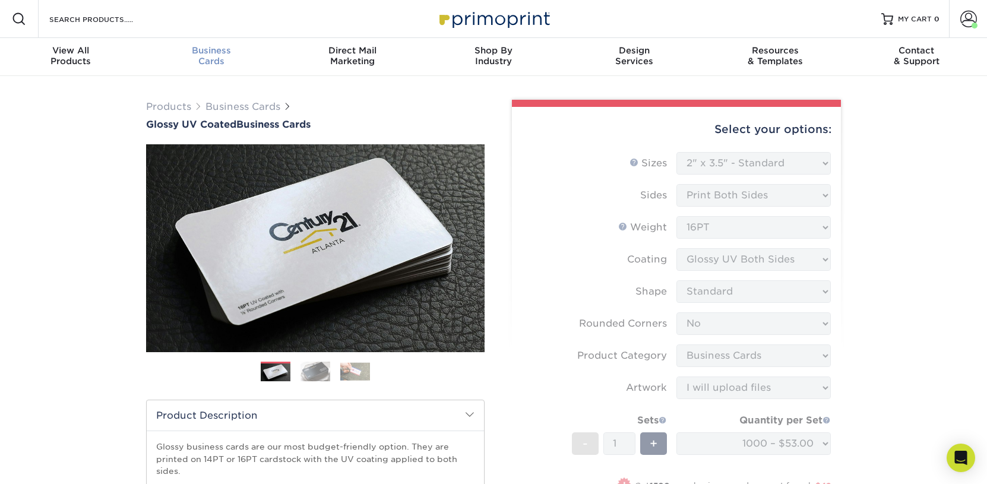
click at [191, 54] on span "Business" at bounding box center [211, 50] width 141 height 11
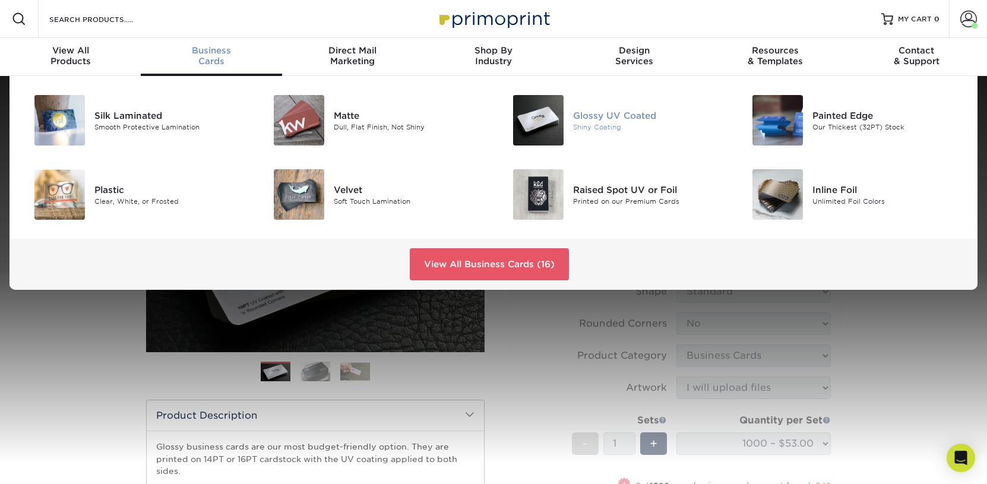
click at [583, 102] on div "Glossy UV Coated Shiny Coating" at bounding box center [653, 120] width 160 height 51
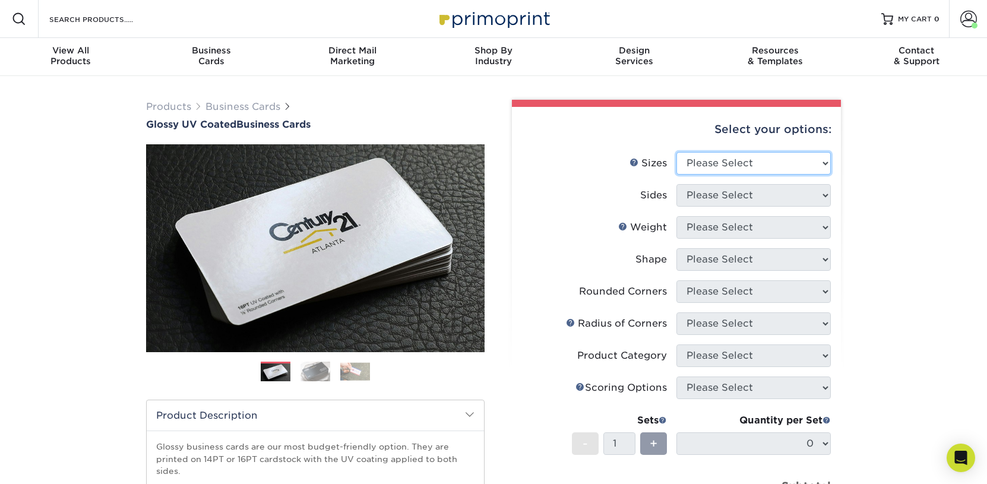
click at [677, 152] on select "Please Select 1.5" x 3.5" - Mini 1.75" x 3.5" - Mini 2" x 2" - Square 2" x 3" -…" at bounding box center [754, 163] width 154 height 23
select select "2.50x2.50"
click option "2.5" x 2.5" - Square" at bounding box center [0, 0] width 0 height 0
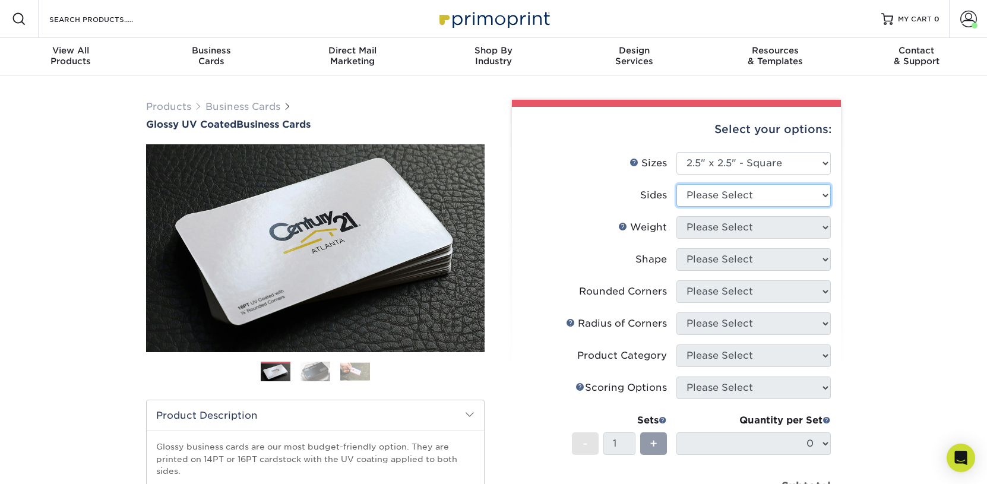
click at [677, 184] on select "Please Select Print Both Sides Print Front Only" at bounding box center [754, 195] width 154 height 23
select select "13abbda7-1d64-4f25-8bb2-c179b224825d"
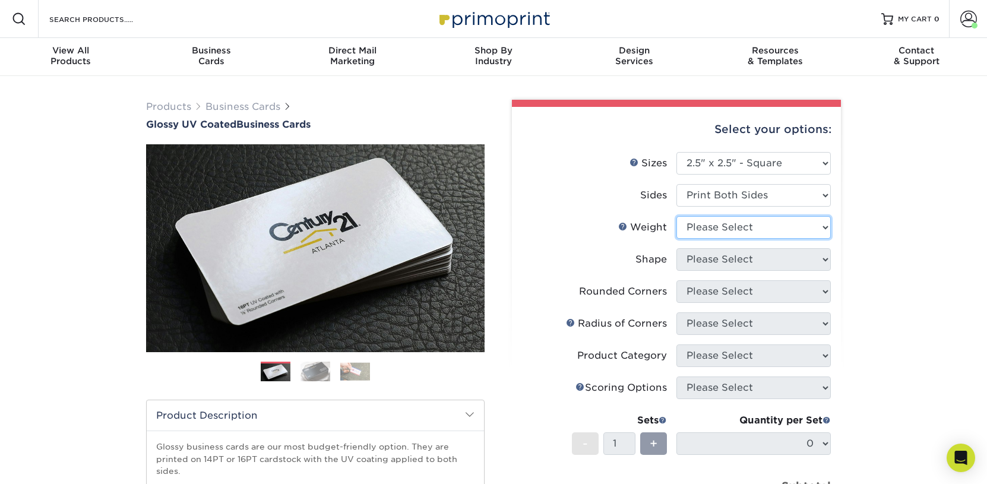
click at [677, 216] on select "Please Select 14PT 16PT" at bounding box center [754, 227] width 154 height 23
select select "16PT"
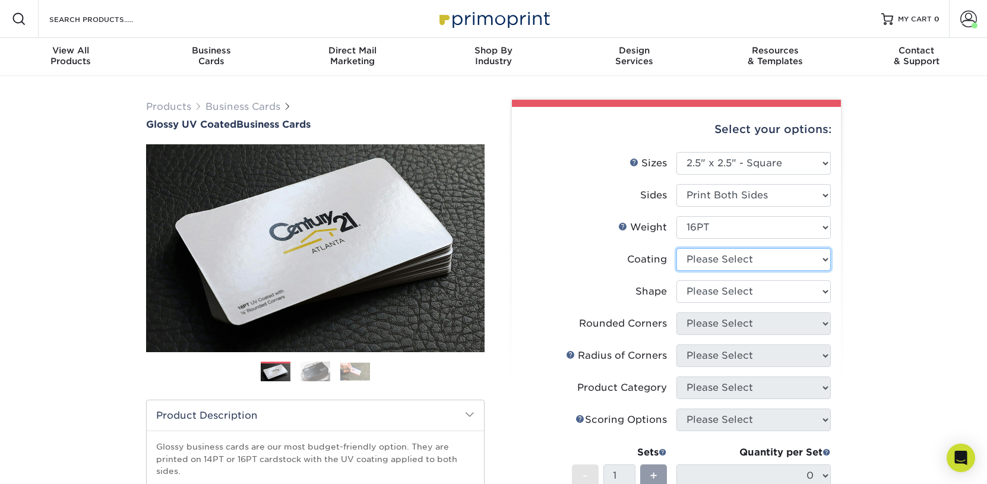
click at [677, 248] on select at bounding box center [754, 259] width 154 height 23
select select "ae367451-b2b8-45df-a344-0f05b6a12993"
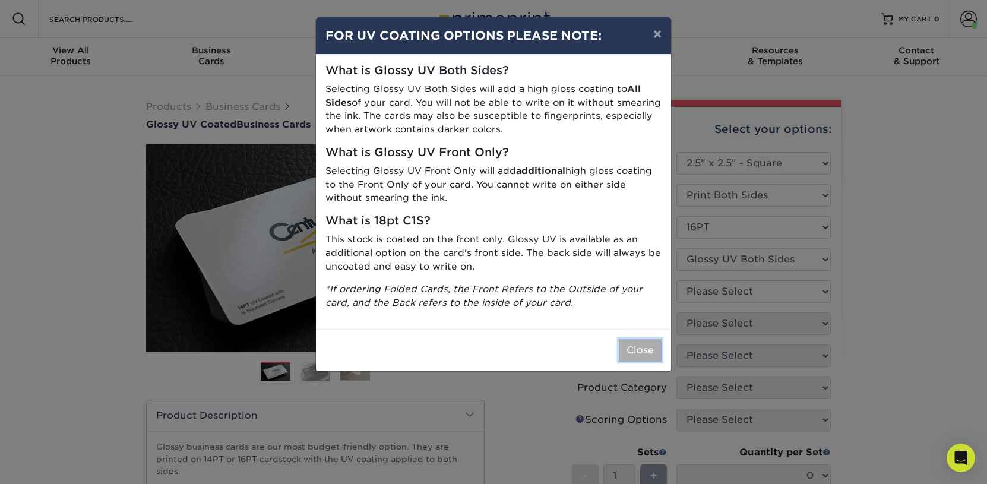
click at [645, 355] on button "Close" at bounding box center [640, 350] width 43 height 23
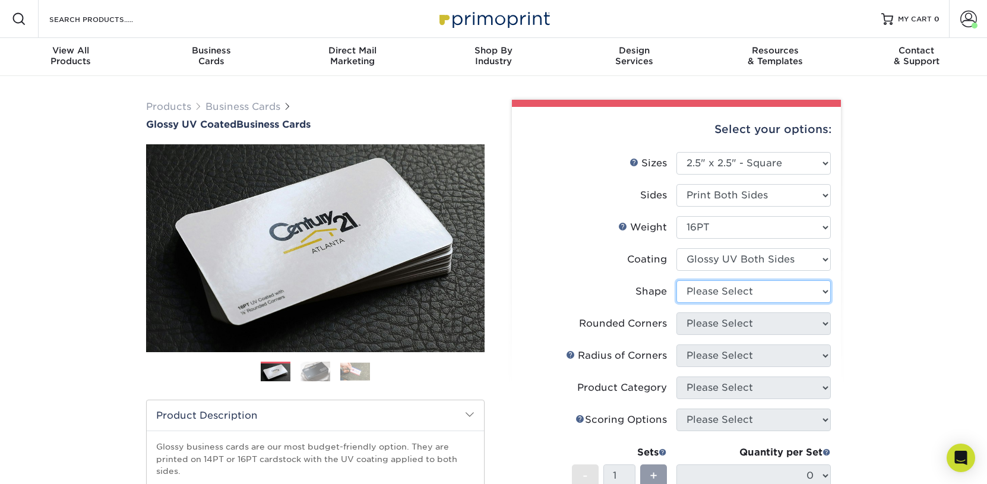
click at [677, 280] on select "Please Select Standard" at bounding box center [754, 291] width 154 height 23
select select "standard"
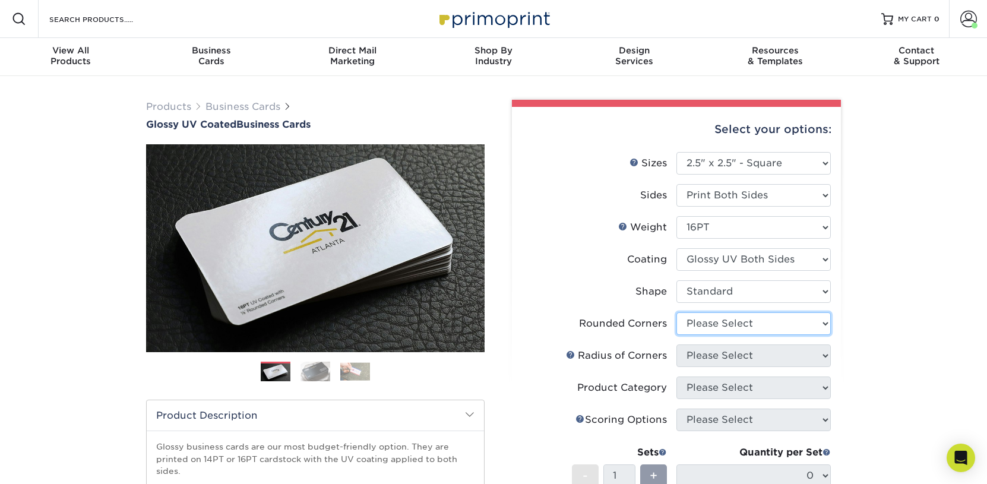
click at [677, 313] on select "Please Select Yes - Round 2 Corners Yes - Round 4 Corners No" at bounding box center [754, 324] width 154 height 23
select select "0"
click option "No" at bounding box center [0, 0] width 0 height 0
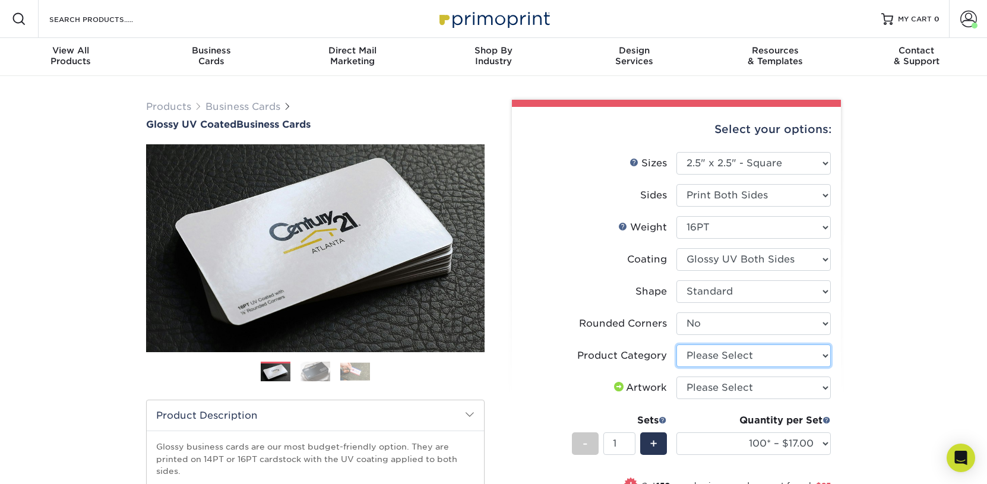
click at [677, 345] on select "Please Select Business Cards" at bounding box center [754, 356] width 154 height 23
select select "3b5148f1-0588-4f88-a218-97bcfdce65c1"
click option "Business Cards" at bounding box center [0, 0] width 0 height 0
click at [677, 377] on select "Please Select I will upload files I need a design - $100" at bounding box center [754, 388] width 154 height 23
select select "upload"
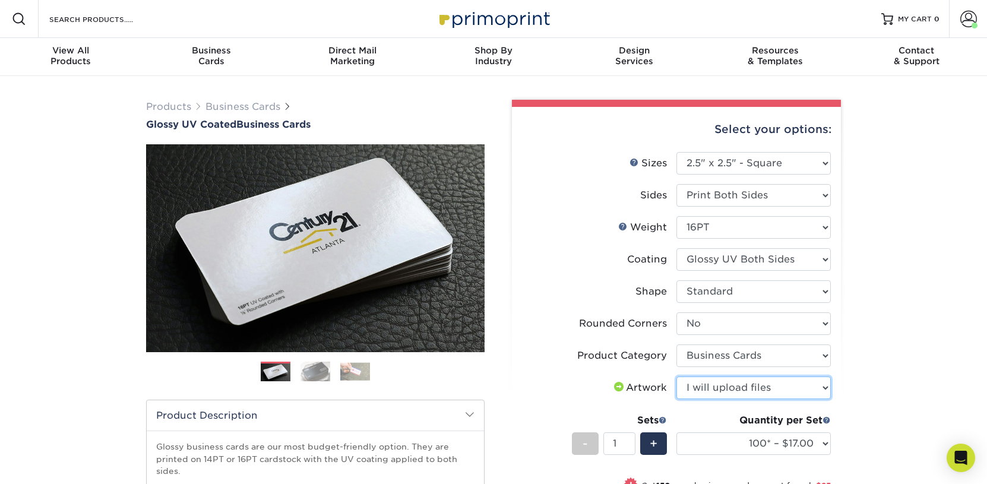
click option "I will upload files" at bounding box center [0, 0] width 0 height 0
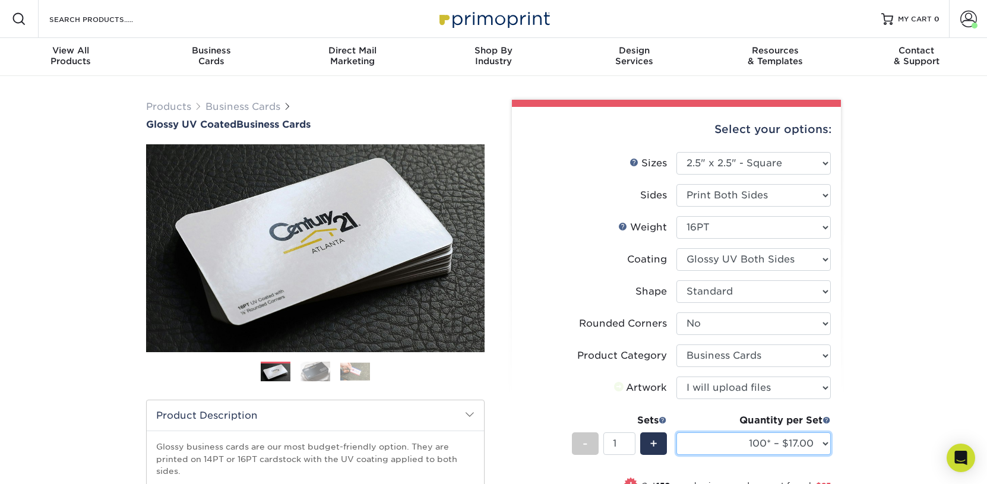
click at [677, 433] on select "100* – $17.00 250* – $42.00 500 – $84.00 1000 – $104.00 2500 – $208.00 5000 – $…" at bounding box center [754, 444] width 154 height 23
select select "1000 – $104.00"
click option "1000 – $104.00" at bounding box center [0, 0] width 0 height 0
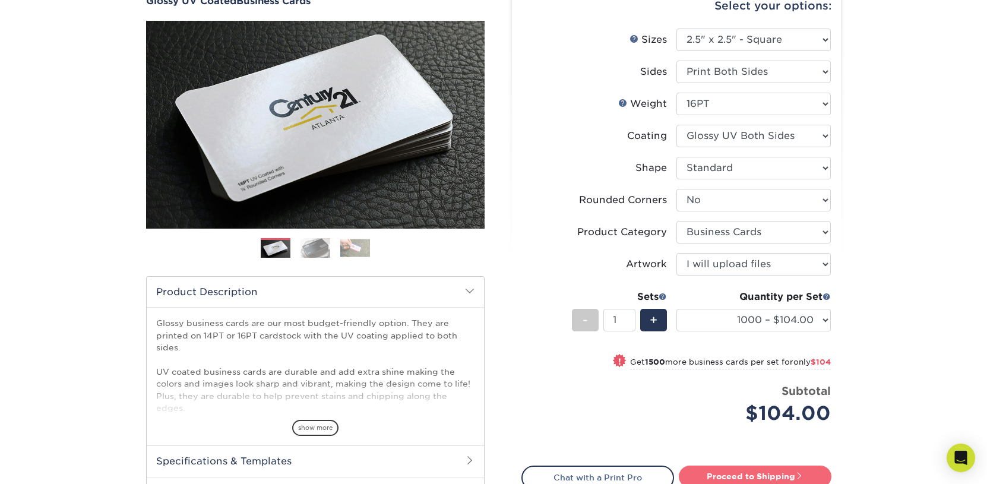
click at [759, 469] on link "Proceed to Shipping" at bounding box center [755, 476] width 153 height 21
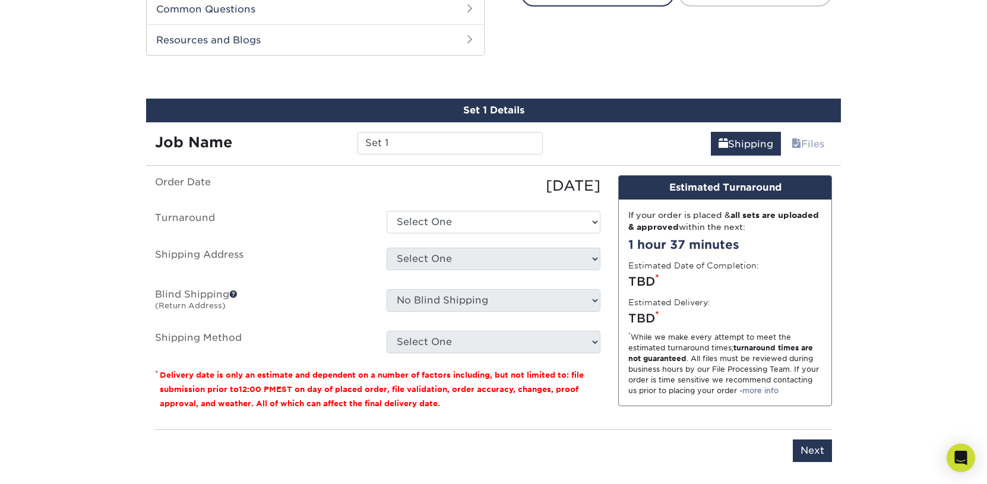
scroll to position [621, 0]
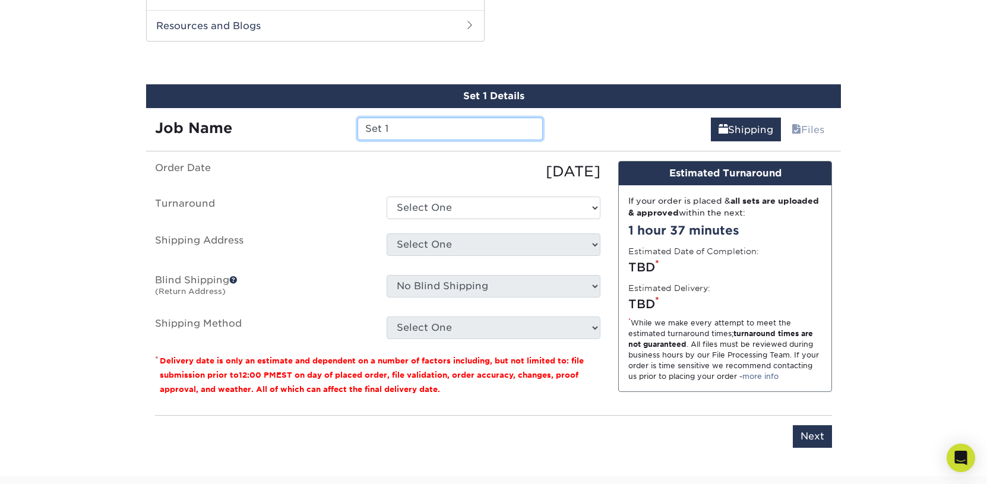
drag, startPoint x: 420, startPoint y: 129, endPoint x: 333, endPoint y: 130, distance: 86.8
click at [358, 130] on input "Set 1" at bounding box center [450, 129] width 185 height 23
paste input "Caitlin Sweinsberger"
type input "Caitlin Sweinsberger"
click at [414, 193] on ul "Order Date 08/12/2025 Turnaround Select One 2-4 Business Days 2 Day Next Busine…" at bounding box center [378, 250] width 446 height 178
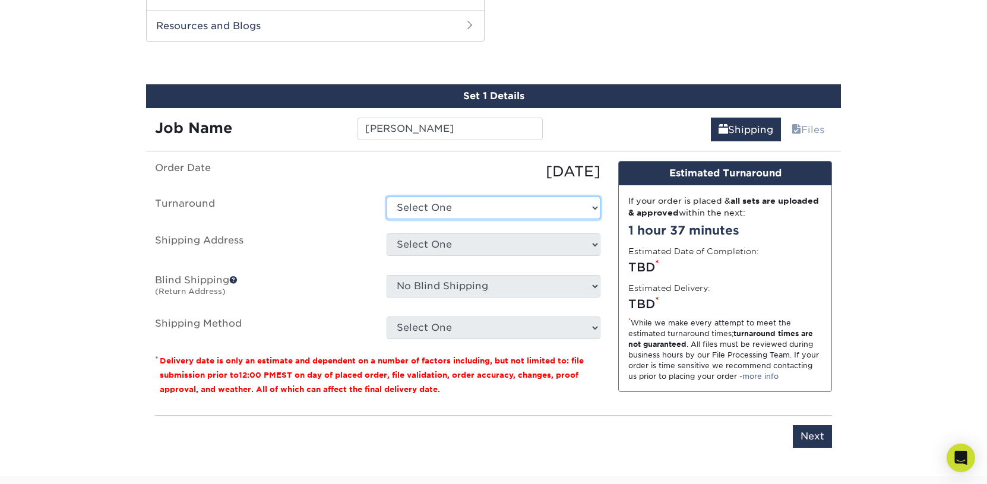
click at [387, 197] on select "Select One 2-4 Business Days 2 Day Next Business Day" at bounding box center [494, 208] width 214 height 23
select select "198f929f-f3df-4370-9dc2-79f5a8498499"
click option "Next Business Day" at bounding box center [0, 0] width 0 height 0
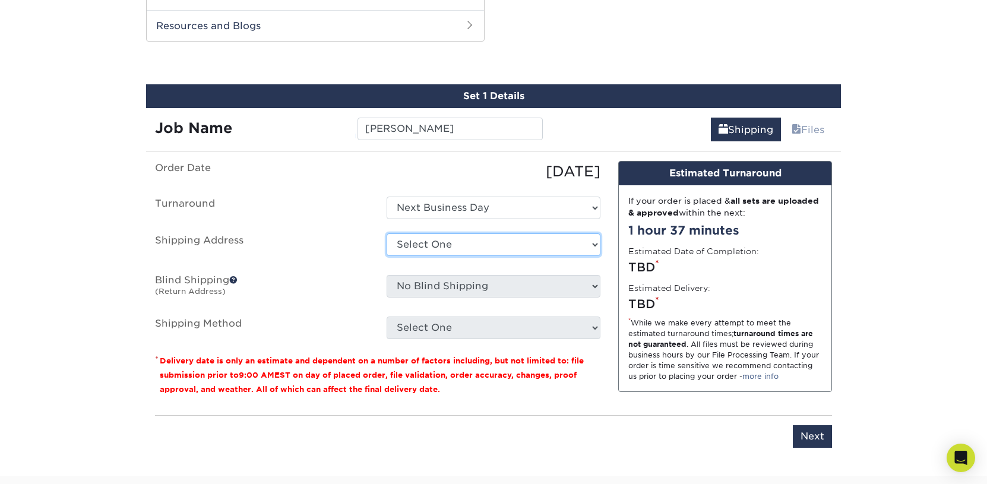
click at [387, 233] on select "Select One Lesley Melahn Alyssa Wooley Smith Ana Furtunato Andrew Daniels Andre…" at bounding box center [494, 244] width 214 height 23
select select "284933"
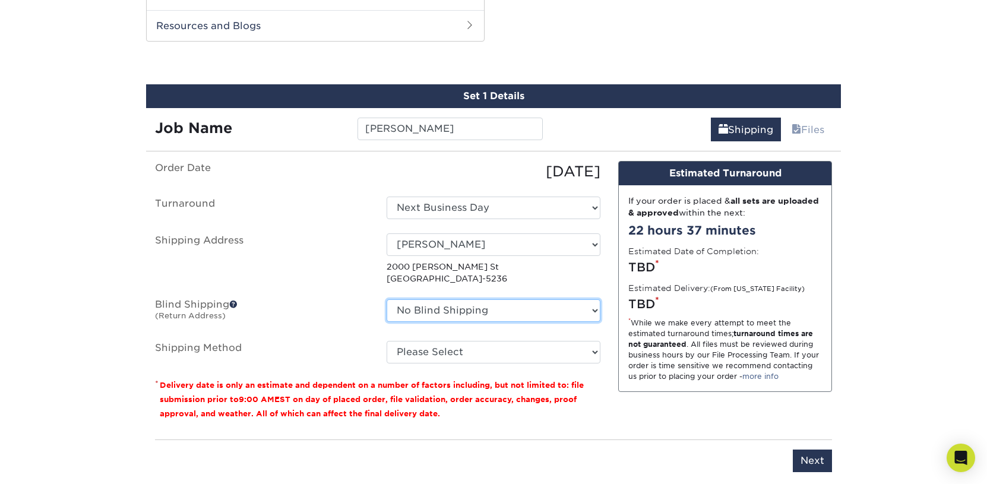
click at [387, 299] on select "No Blind Shipping Lesley Melahn Alyssa Wooley Smith Ana Furtunato Andrew Daniel…" at bounding box center [494, 310] width 214 height 23
select select "146394"
click option "Jessica Blind Shipping" at bounding box center [0, 0] width 0 height 0
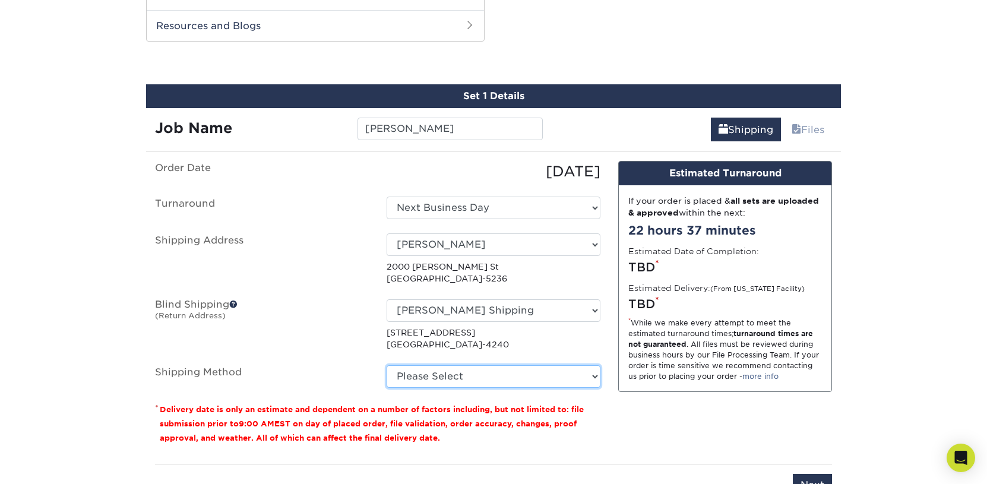
click at [387, 365] on select "Please Select Ground Shipping (+$8.96) 3 Day Shipping Service (+$15.36) 2 Day A…" at bounding box center [494, 376] width 214 height 23
select select "03"
click option "Ground Shipping (+$8.96)" at bounding box center [0, 0] width 0 height 0
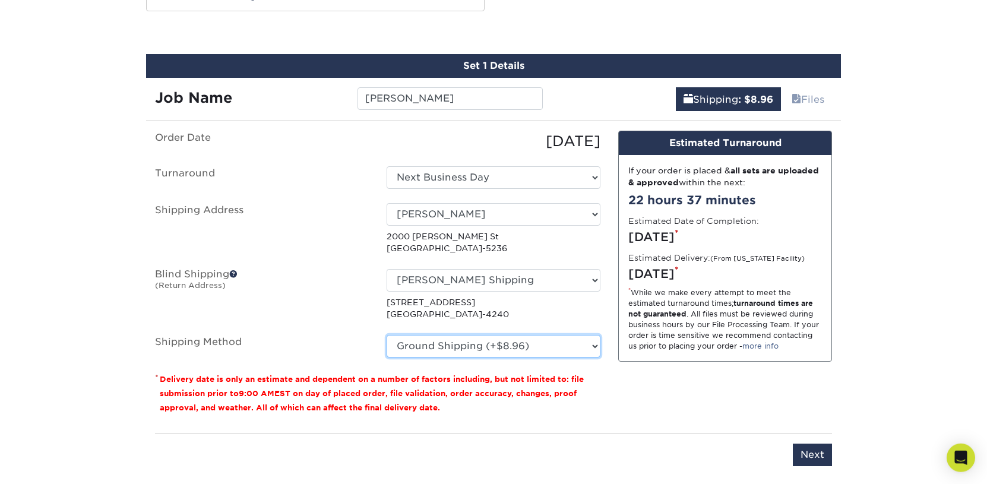
scroll to position [683, 0]
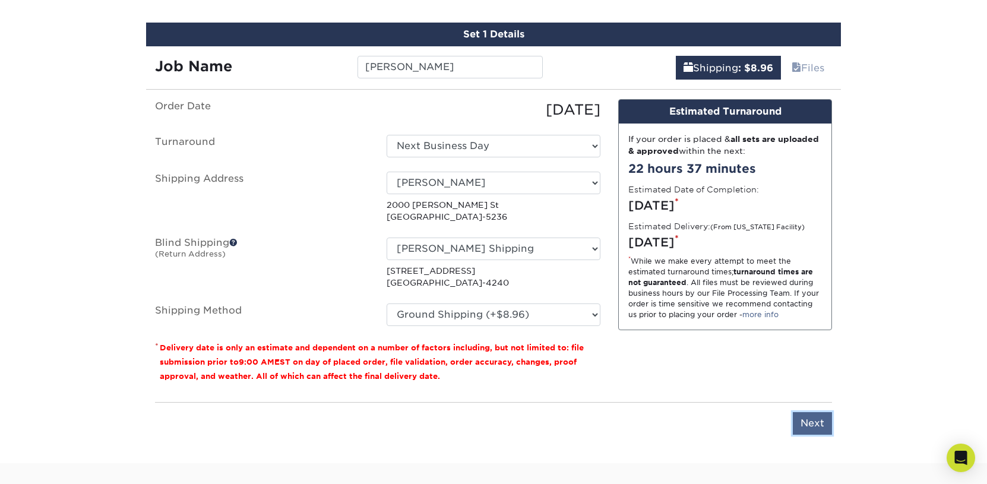
click at [810, 416] on input "Next" at bounding box center [812, 423] width 39 height 23
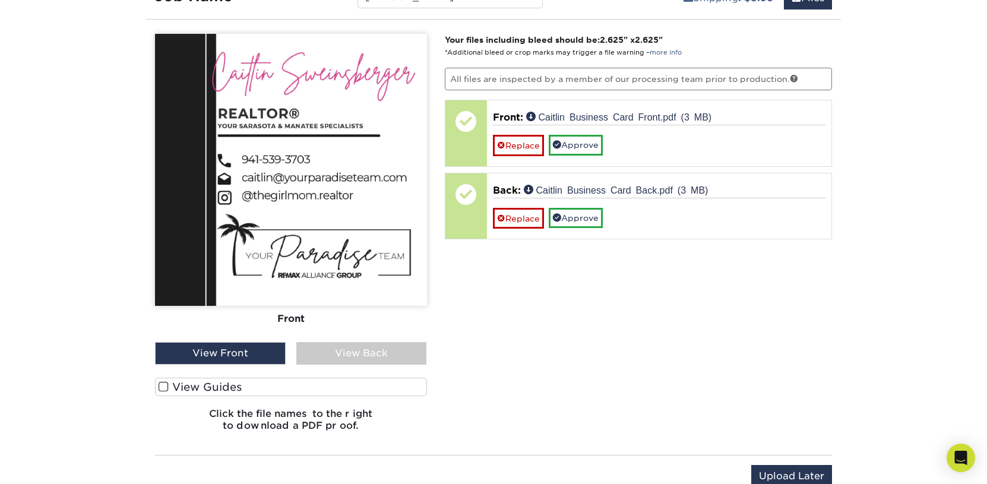
scroll to position [807, 0]
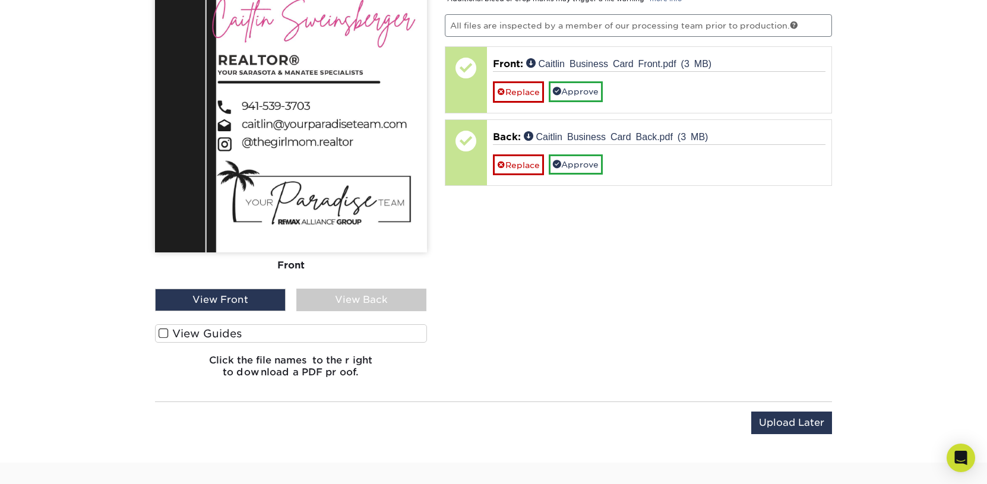
click at [210, 330] on label "View Guides" at bounding box center [291, 333] width 272 height 18
click at [0, 0] on input "View Guides" at bounding box center [0, 0] width 0 height 0
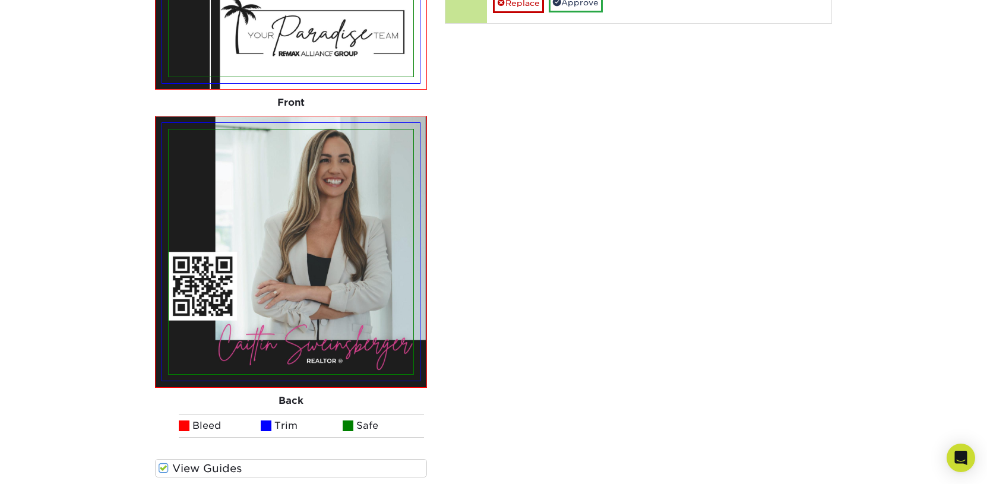
scroll to position [980, 0]
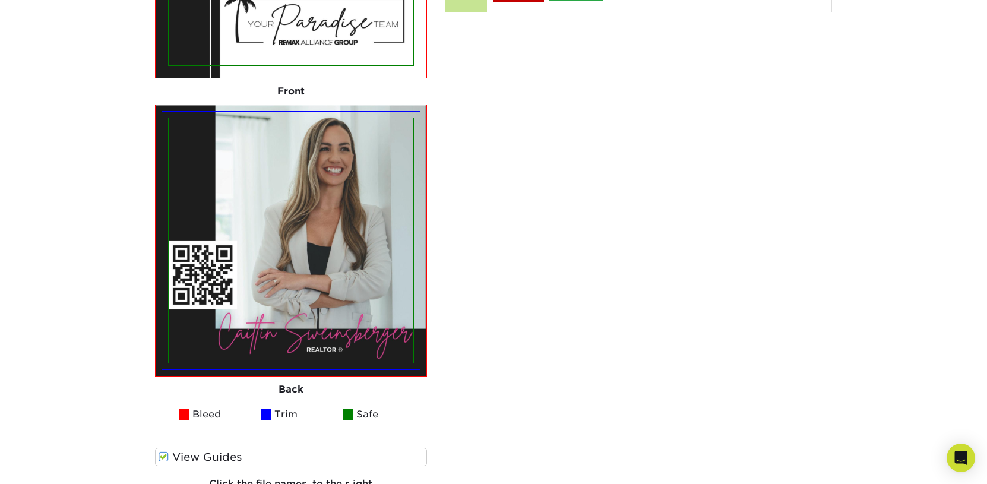
click at [569, 178] on div "Your files including bleed should be: 2.625 " x 2.625 " *Additional bleed or cr…" at bounding box center [639, 158] width 406 height 703
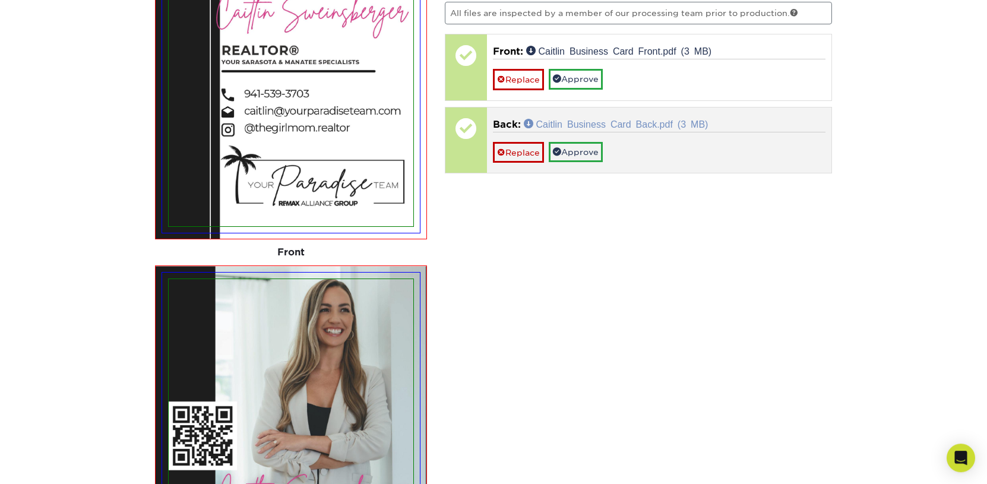
scroll to position [795, 0]
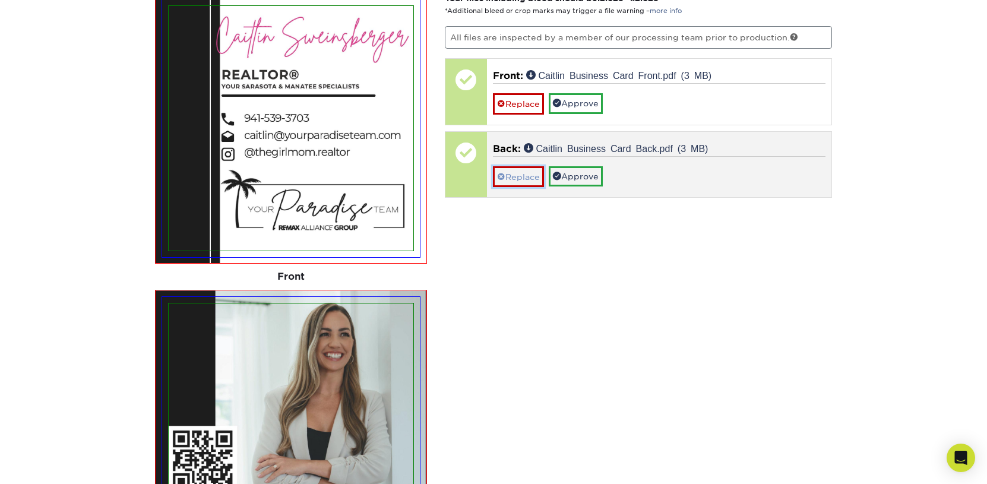
click at [523, 168] on link "Replace" at bounding box center [518, 176] width 51 height 21
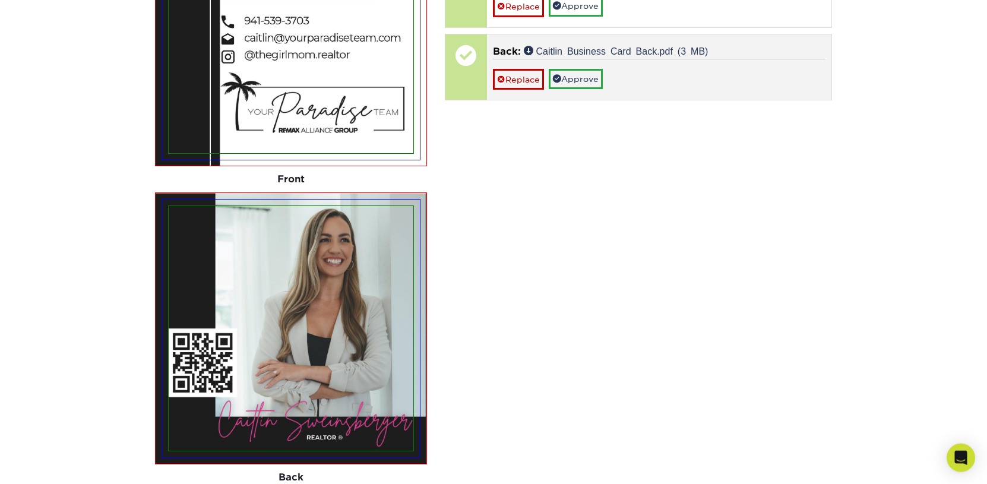
scroll to position [919, 0]
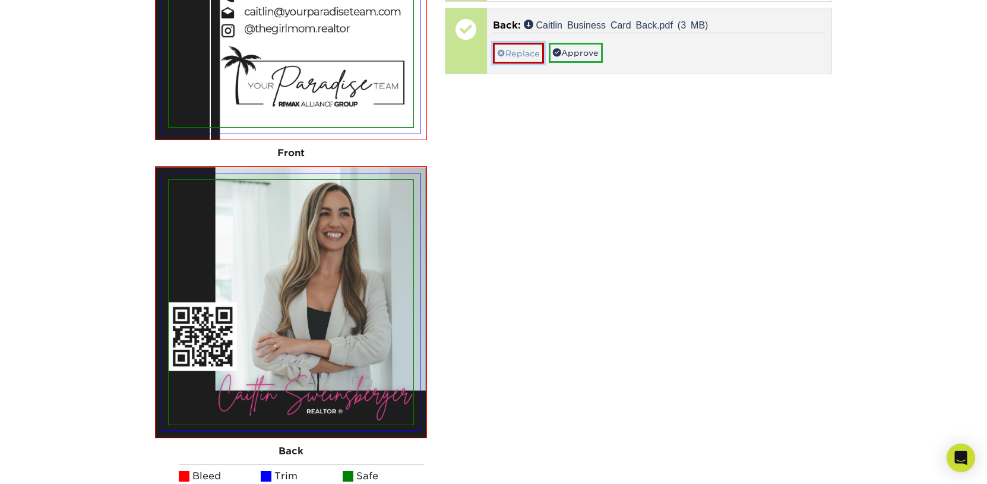
click at [526, 49] on link "Replace" at bounding box center [518, 53] width 51 height 21
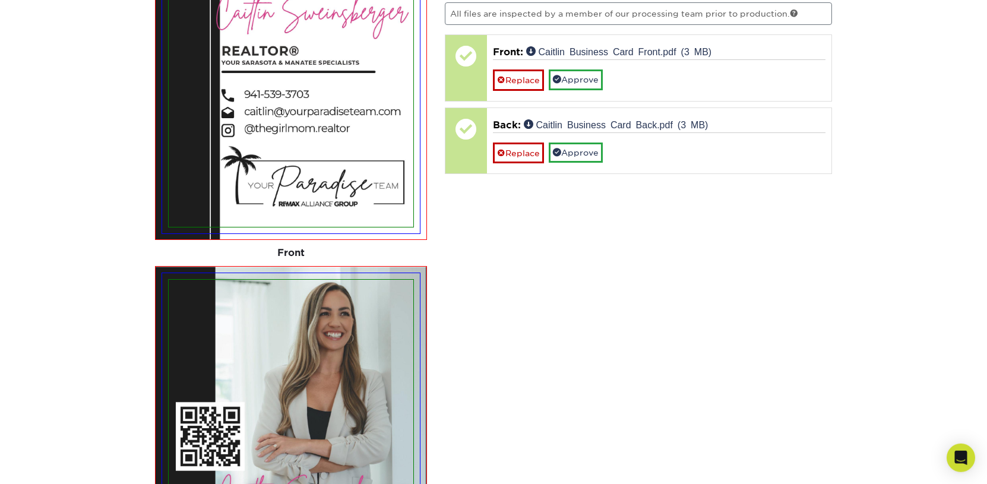
scroll to position [733, 0]
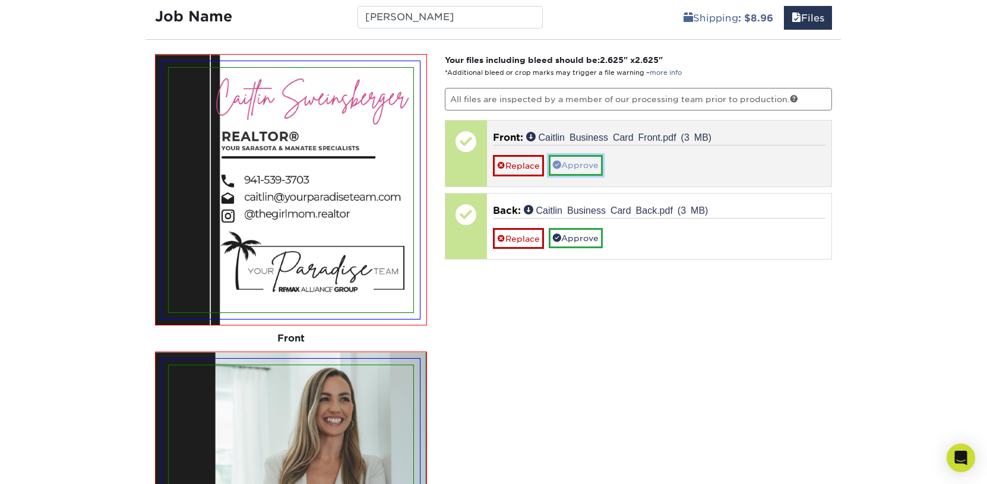
click at [560, 167] on link "Approve" at bounding box center [576, 165] width 54 height 20
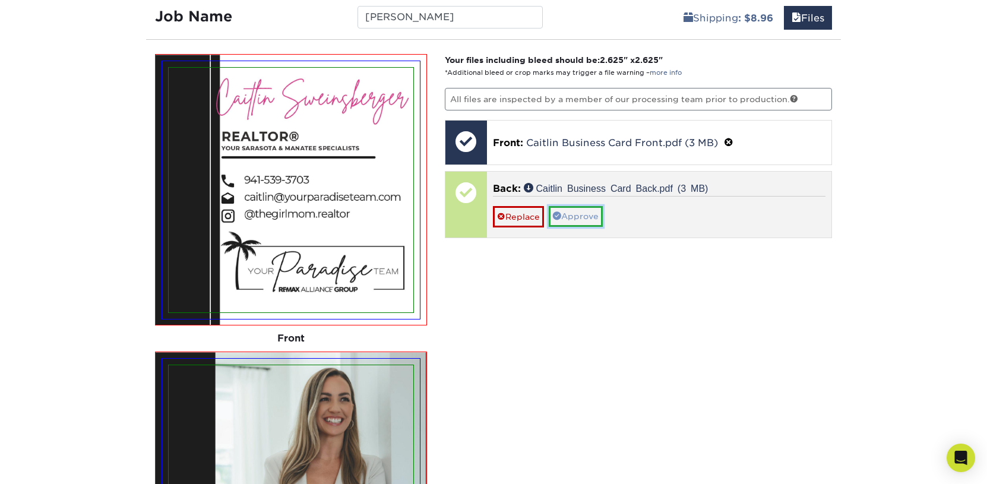
click at [577, 211] on link "Approve" at bounding box center [576, 216] width 54 height 20
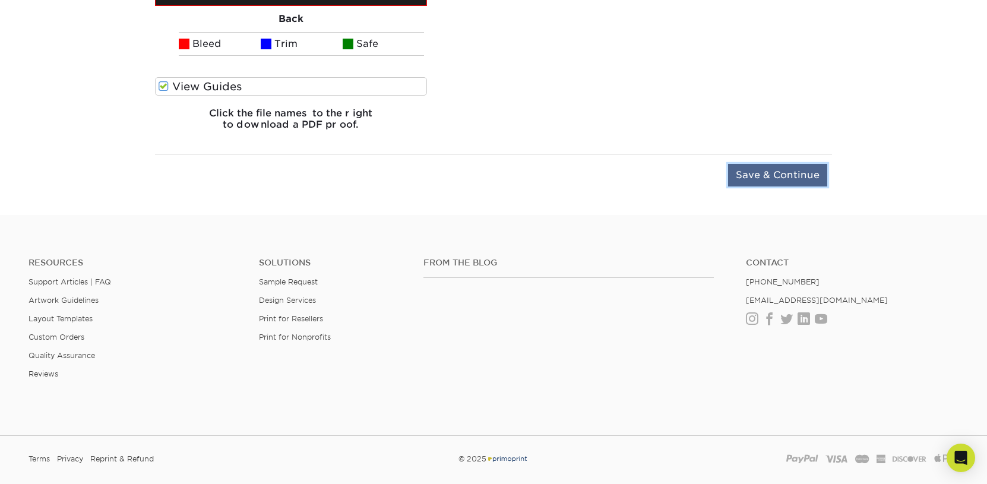
click at [767, 172] on input "Save & Continue" at bounding box center [777, 175] width 99 height 23
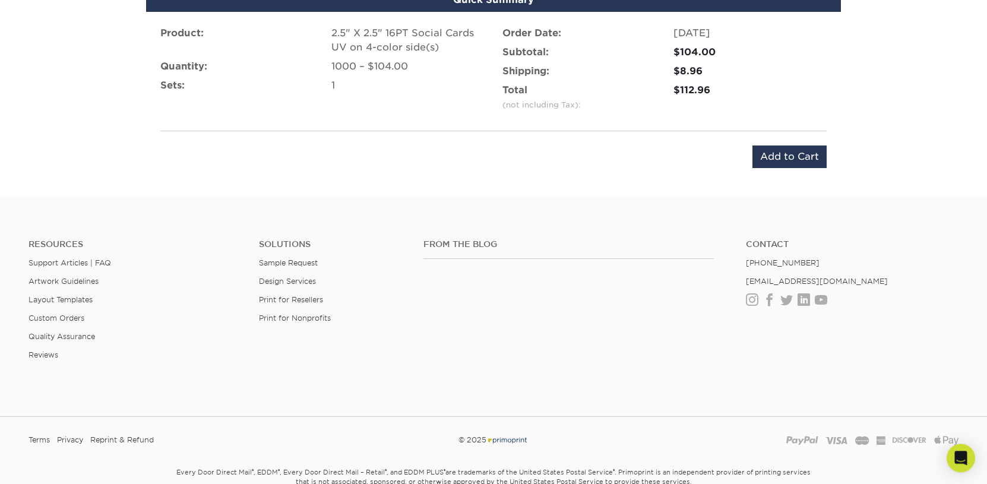
scroll to position [727, 0]
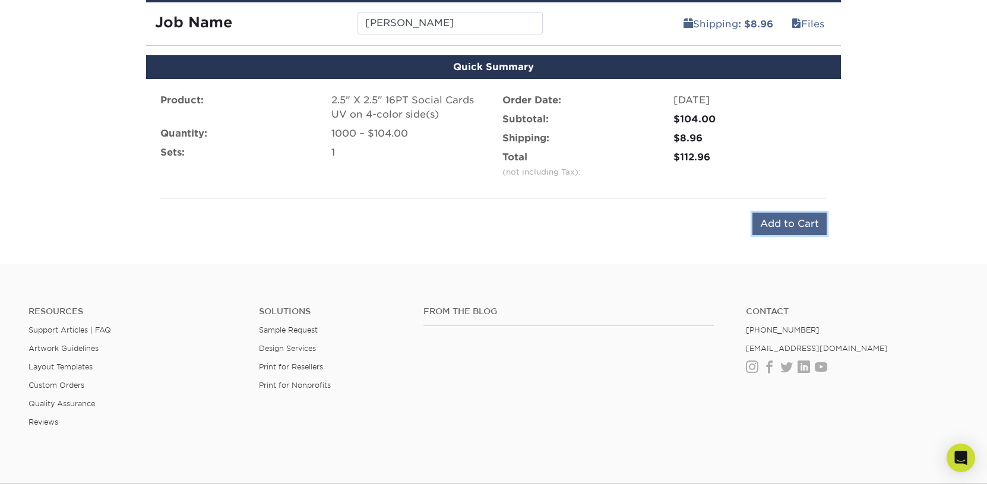
click at [786, 213] on input "Add to Cart" at bounding box center [790, 224] width 74 height 23
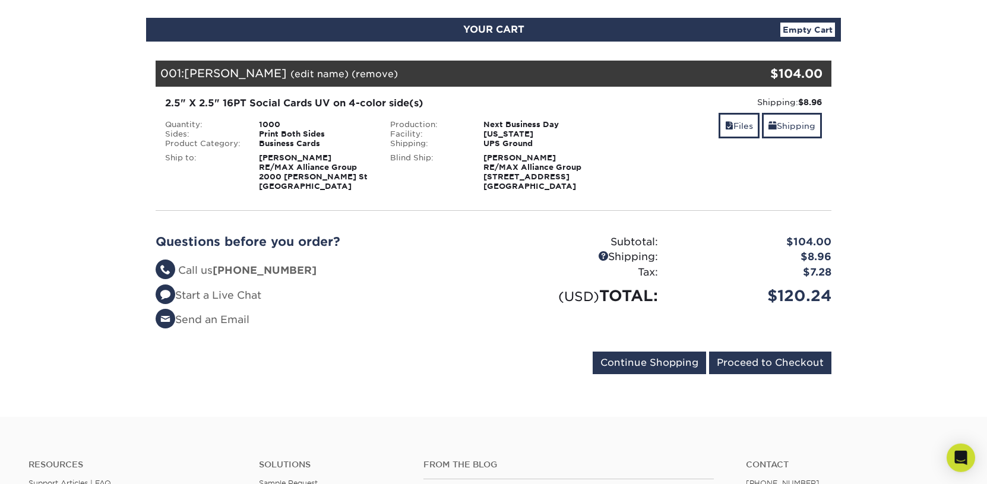
scroll to position [124, 0]
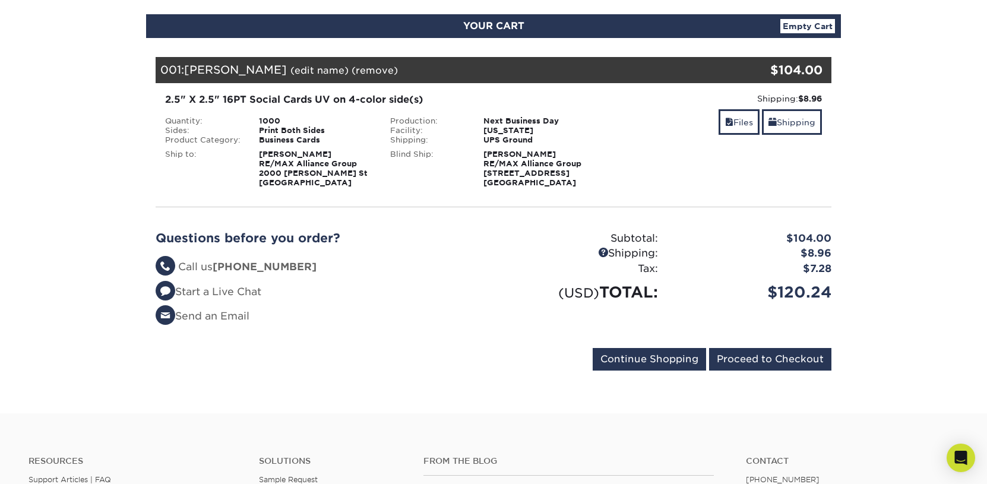
click at [799, 370] on form "Continue Shopping Proceed to Checkout" at bounding box center [494, 361] width 676 height 27
click at [794, 363] on input "Proceed to Checkout" at bounding box center [770, 359] width 122 height 23
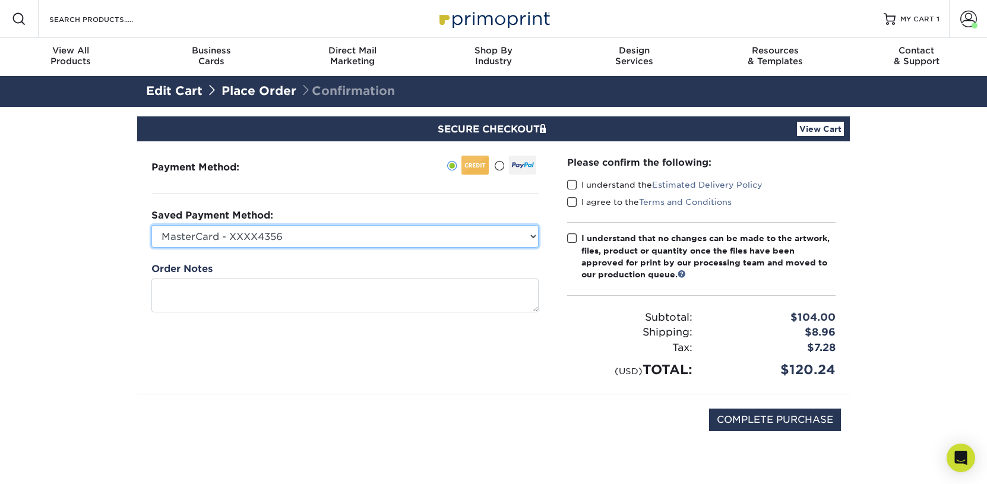
click at [152, 225] on select "MasterCard - XXXX4356 New Credit Card" at bounding box center [345, 236] width 387 height 23
click option "MasterCard - XXXX4356" at bounding box center [0, 0] width 0 height 0
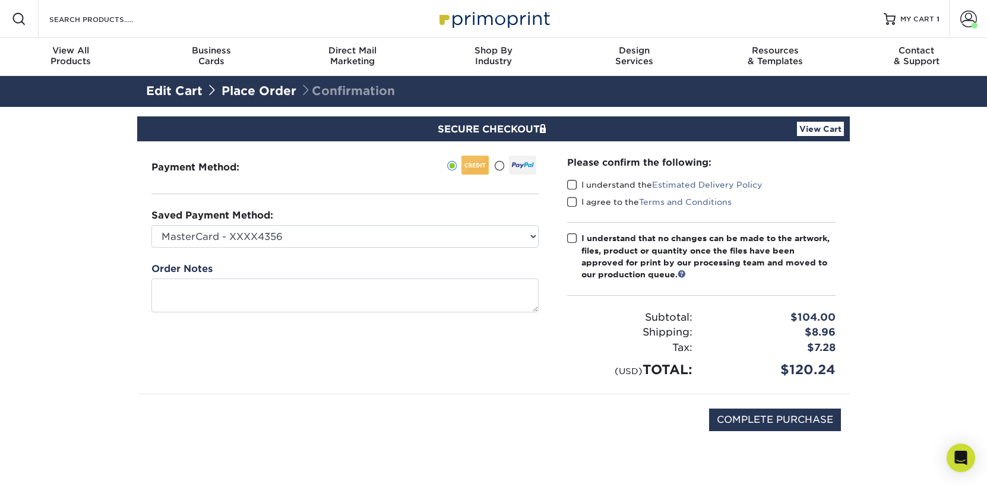
click at [576, 184] on span at bounding box center [572, 184] width 10 height 11
click at [0, 0] on input "I understand the Estimated Delivery Policy" at bounding box center [0, 0] width 0 height 0
click at [576, 201] on span at bounding box center [572, 202] width 10 height 11
click at [0, 0] on input "I agree to the Terms and Conditions" at bounding box center [0, 0] width 0 height 0
click at [575, 236] on span at bounding box center [572, 238] width 10 height 11
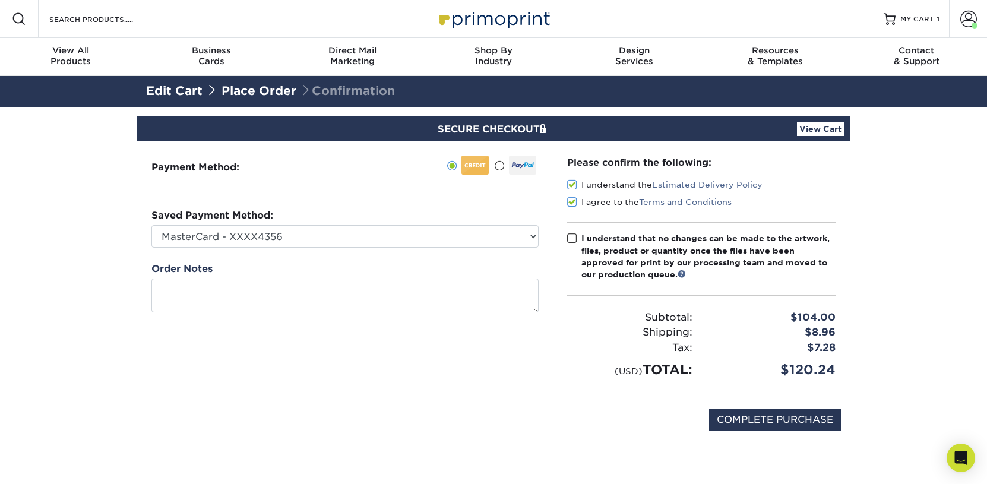
click at [0, 0] on input "I understand that no changes can be made to the artwork, files, product or quan…" at bounding box center [0, 0] width 0 height 0
click at [797, 415] on input "COMPLETE PURCHASE" at bounding box center [775, 420] width 132 height 23
type input "PROCESSING, PLEASE WAIT..."
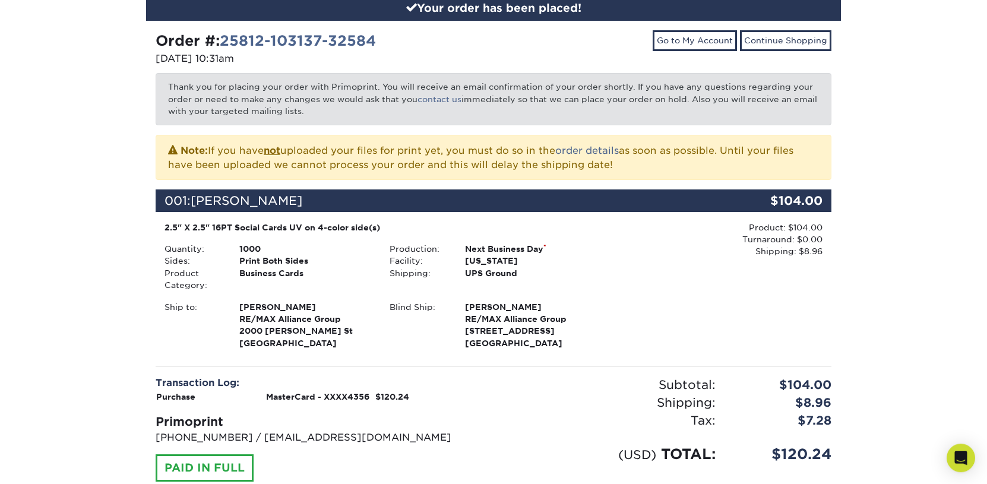
scroll to position [371, 0]
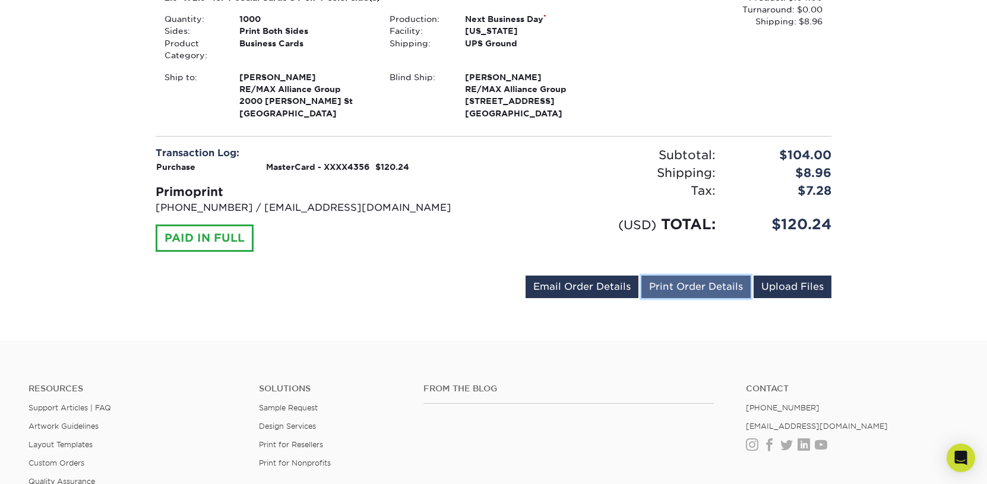
click at [696, 282] on link "Print Order Details" at bounding box center [696, 287] width 109 height 23
